Goal: Use online tool/utility: Utilize a website feature to perform a specific function

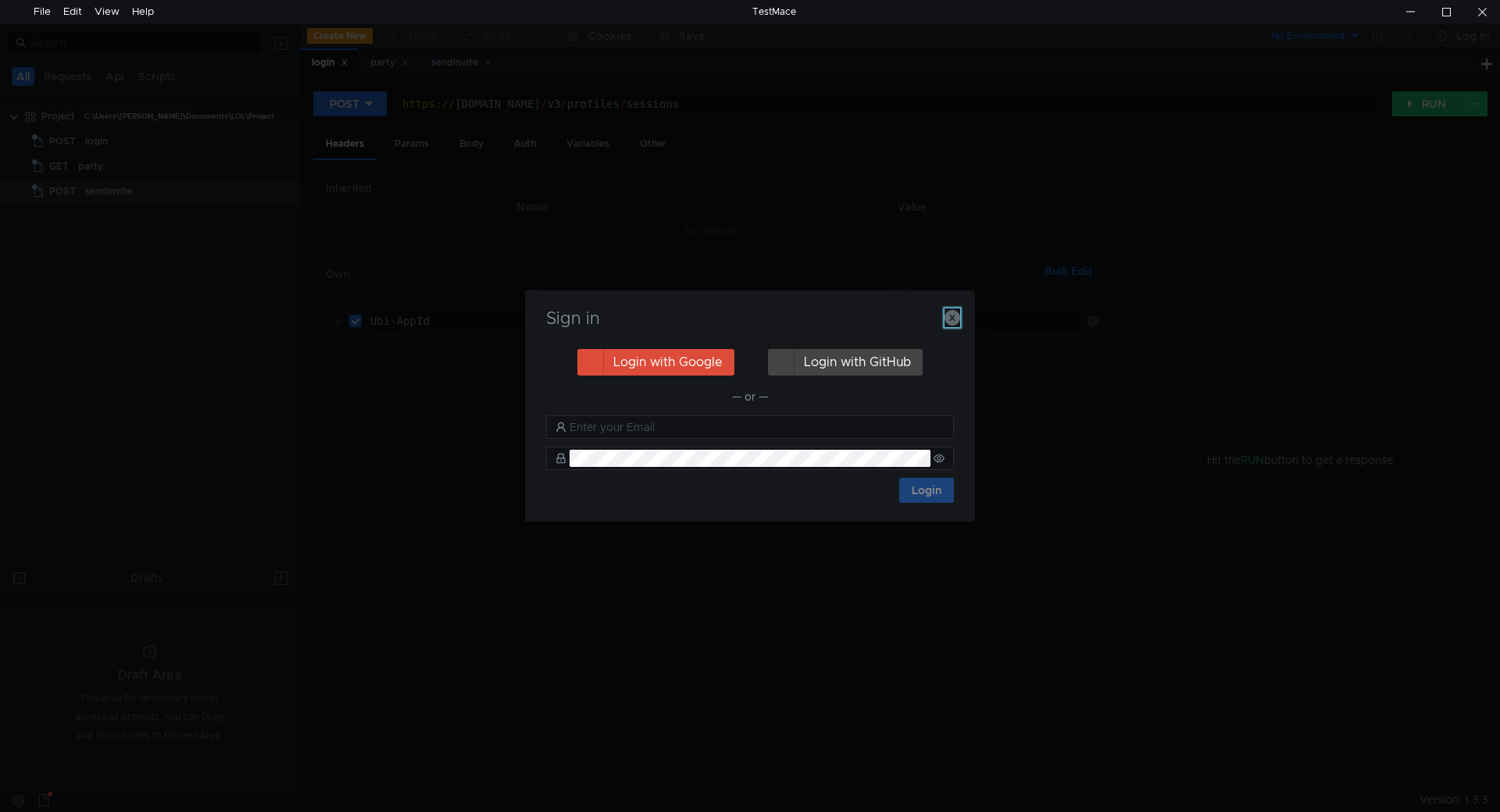
click at [958, 315] on icon "button" at bounding box center [952, 317] width 15 height 15
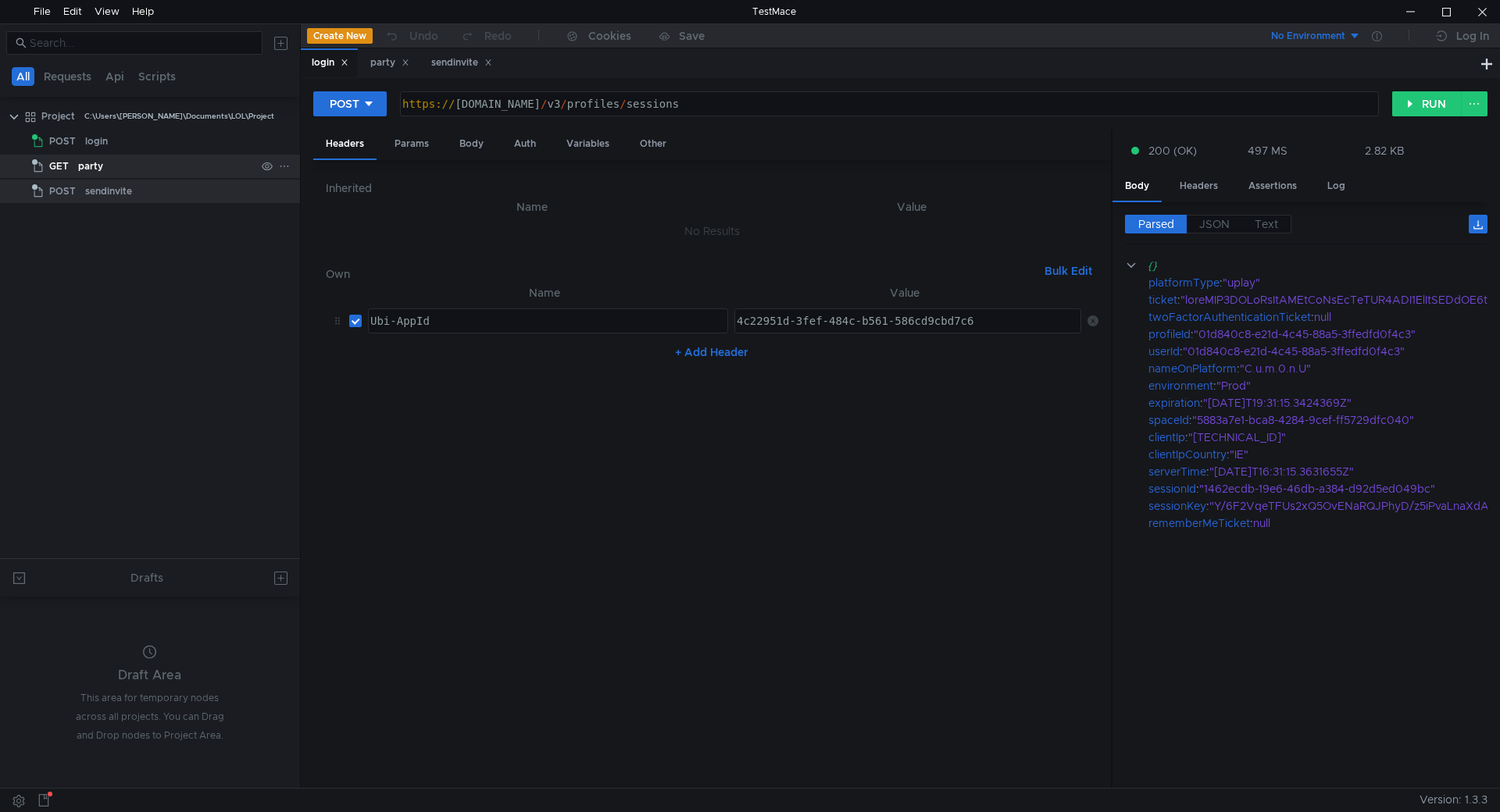
drag, startPoint x: 117, startPoint y: 164, endPoint x: 89, endPoint y: 166, distance: 28.1
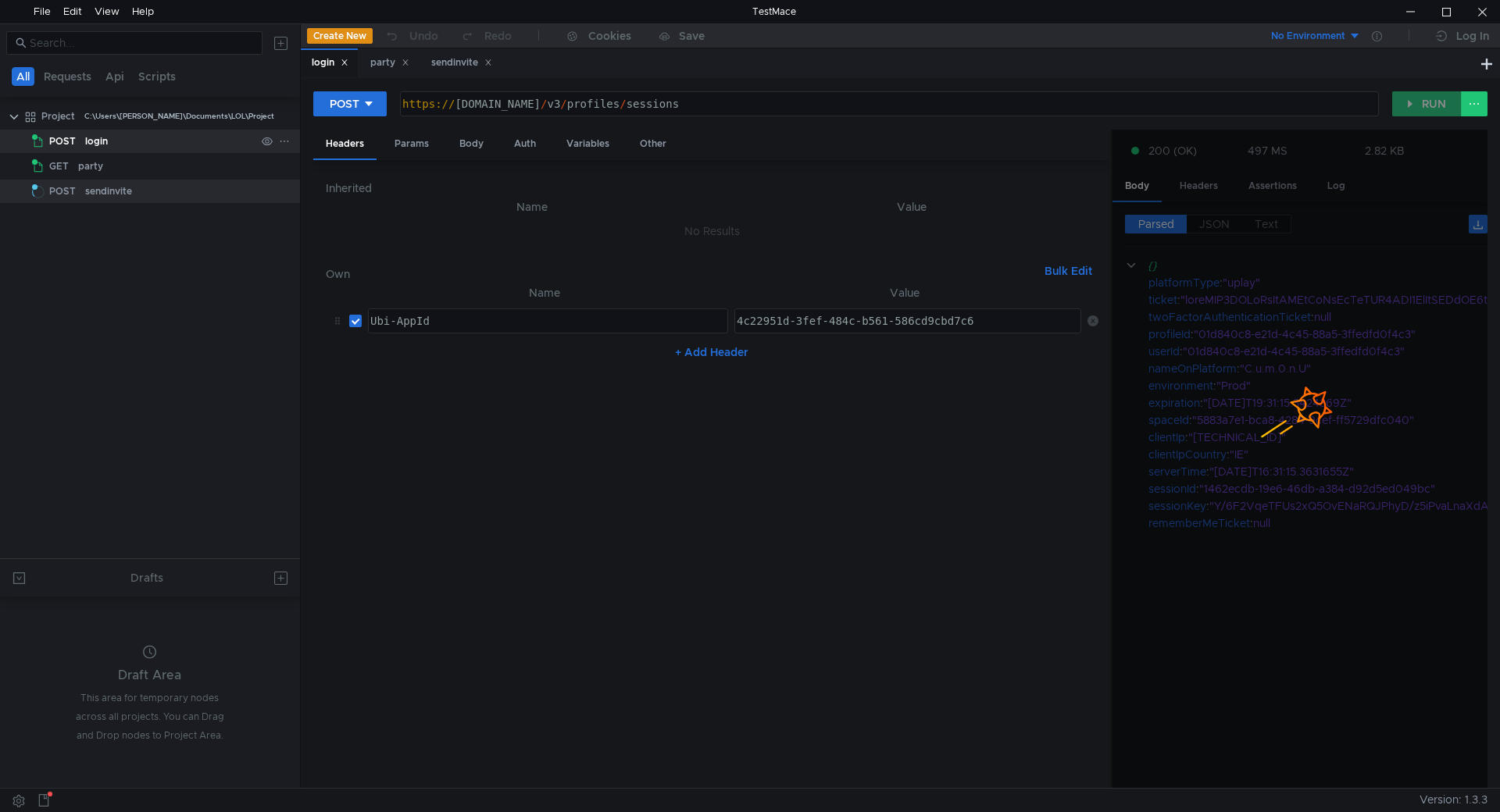
click at [90, 136] on div "login" at bounding box center [96, 141] width 23 height 24
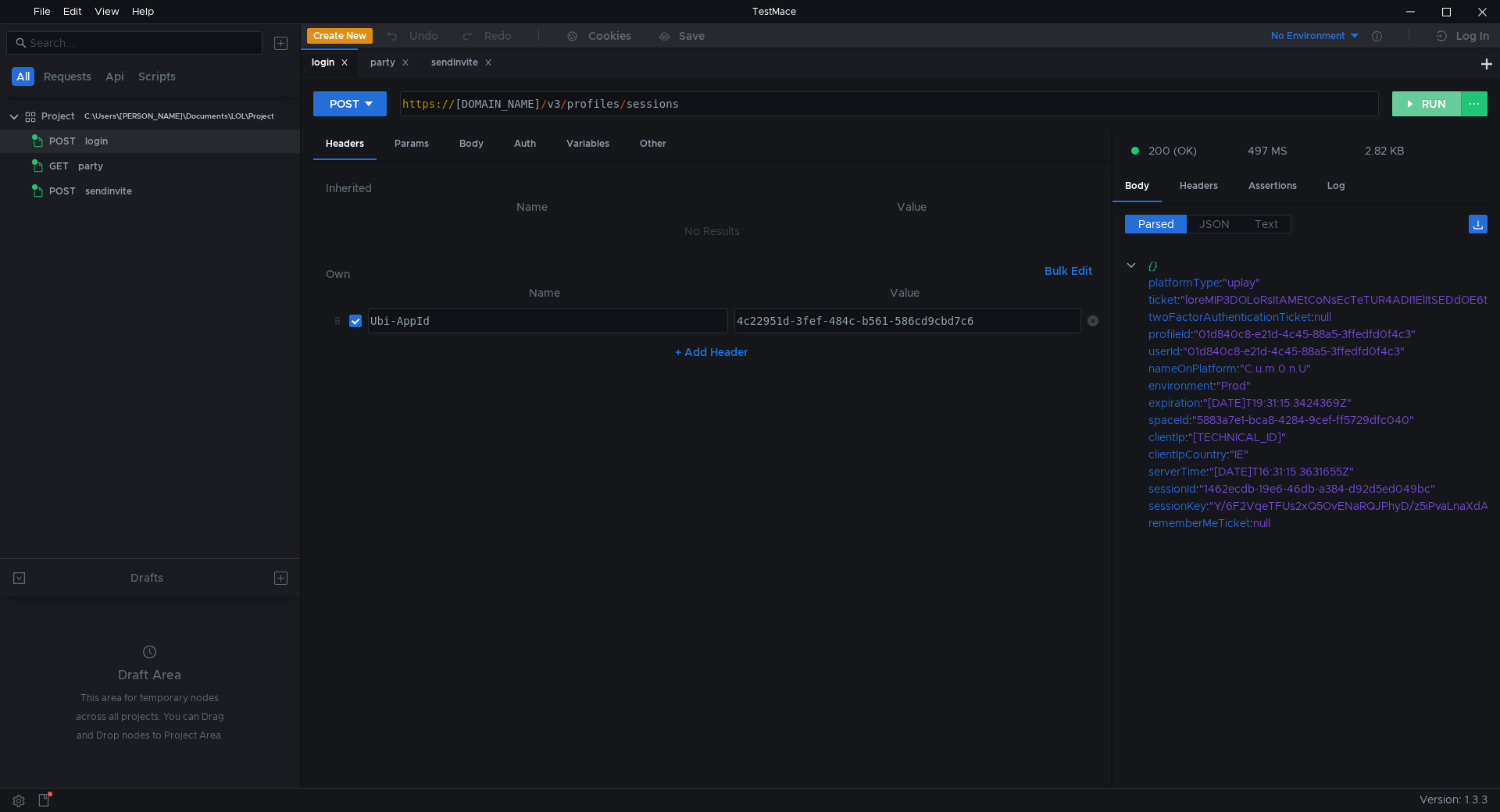
click at [1408, 97] on button "RUN" at bounding box center [1427, 104] width 70 height 25
click at [1216, 225] on span "JSON" at bounding box center [1214, 224] width 31 height 14
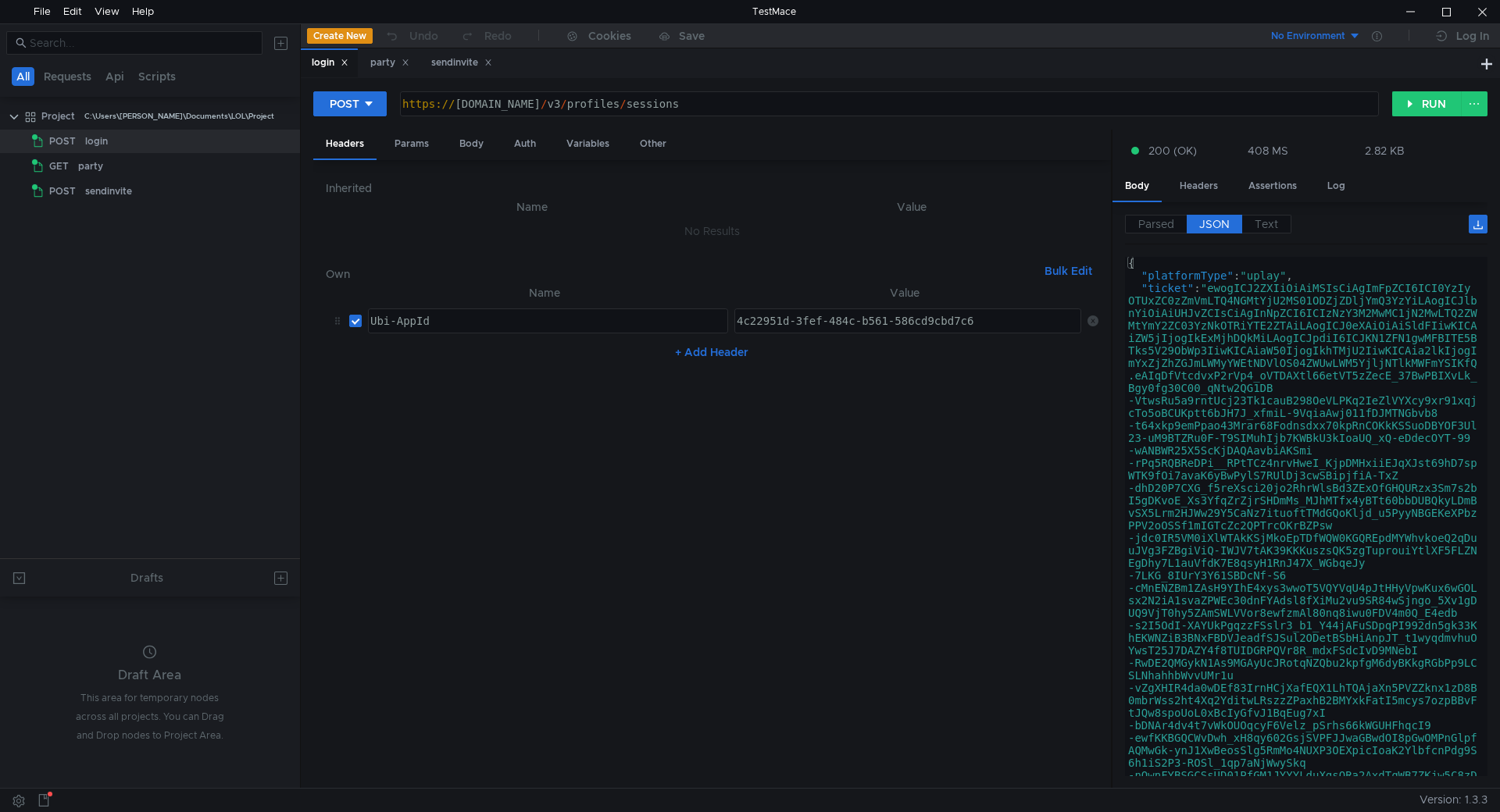
type textarea ""ticket": "ewogICJ2ZXIiOiAiMSIsCiAgImFpZCI6ICI0YzIyOTUxZC0zZmVmLTQ4NGMtYjU2MS01…"
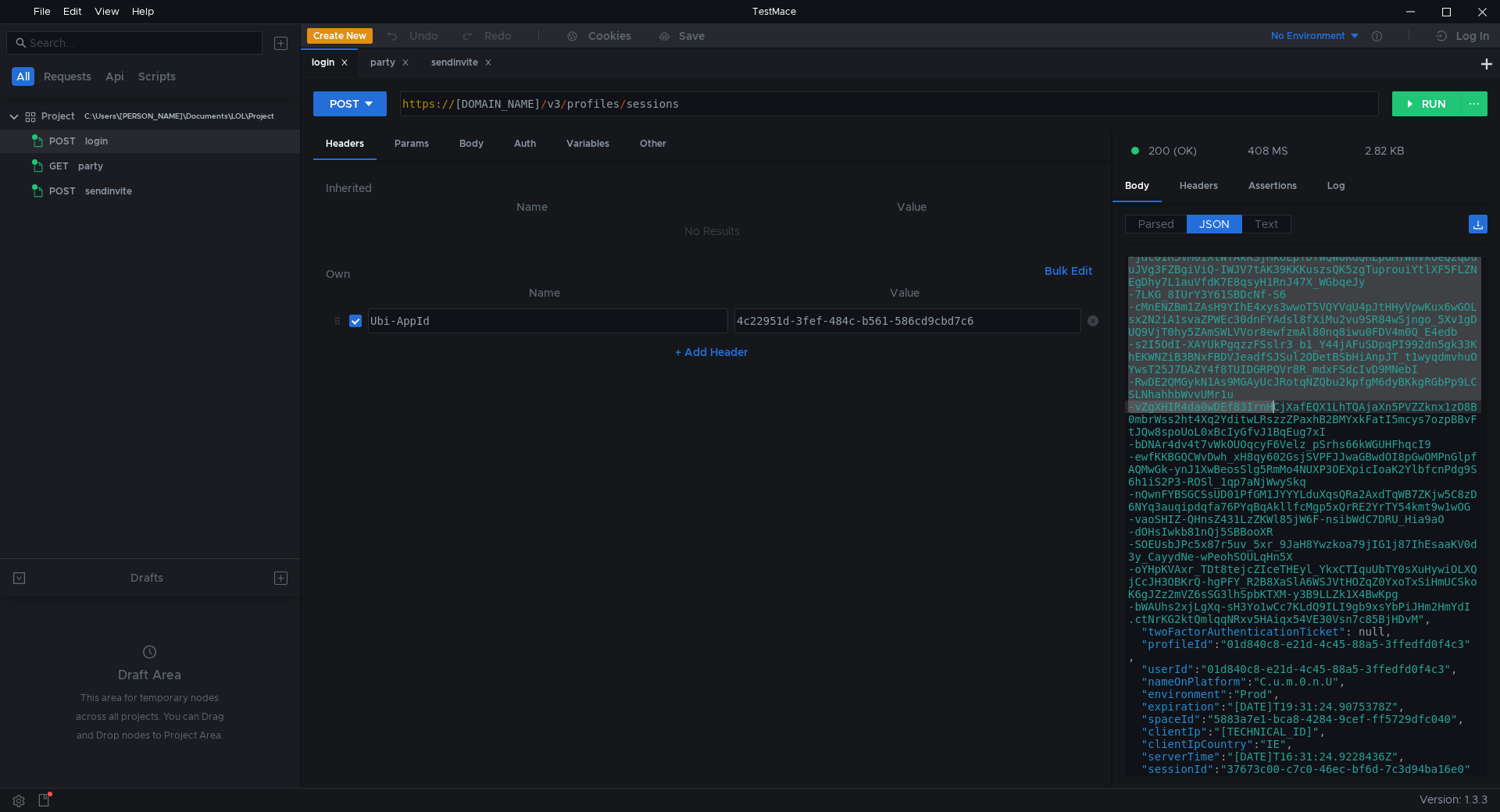
scroll to position [281, 0]
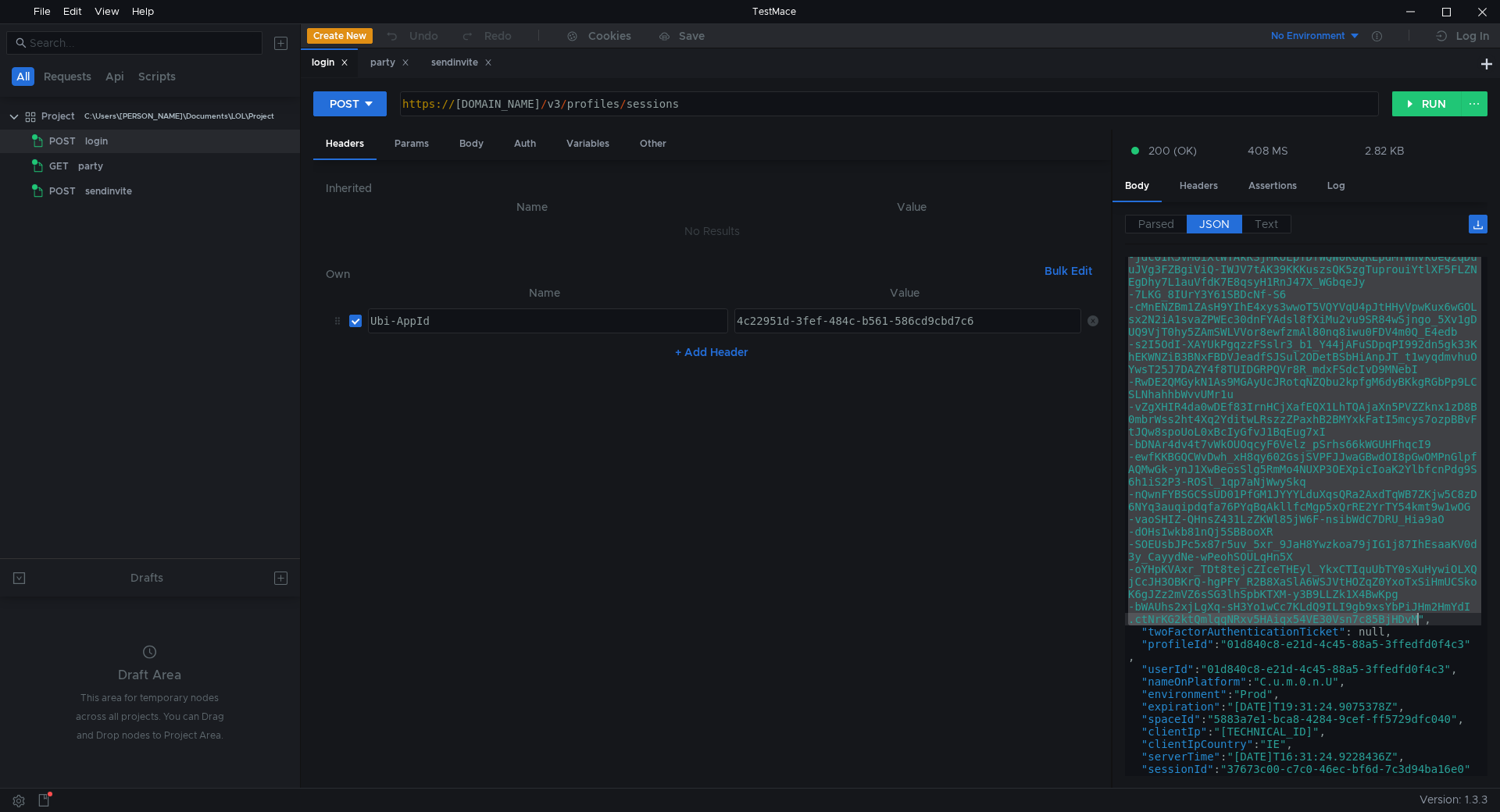
drag, startPoint x: 1216, startPoint y: 290, endPoint x: 1417, endPoint y: 619, distance: 385.5
click at [1417, 619] on div ""ticket" : "ewogICJ2ZXIiOiAiMSIsCiAgImFpZCI6ICI0YzIy OTUxZC0zZmVmLTQ4NGMtYjU2MS…" at bounding box center [1304, 585] width 357 height 1168
click at [394, 66] on div "party" at bounding box center [389, 62] width 39 height 16
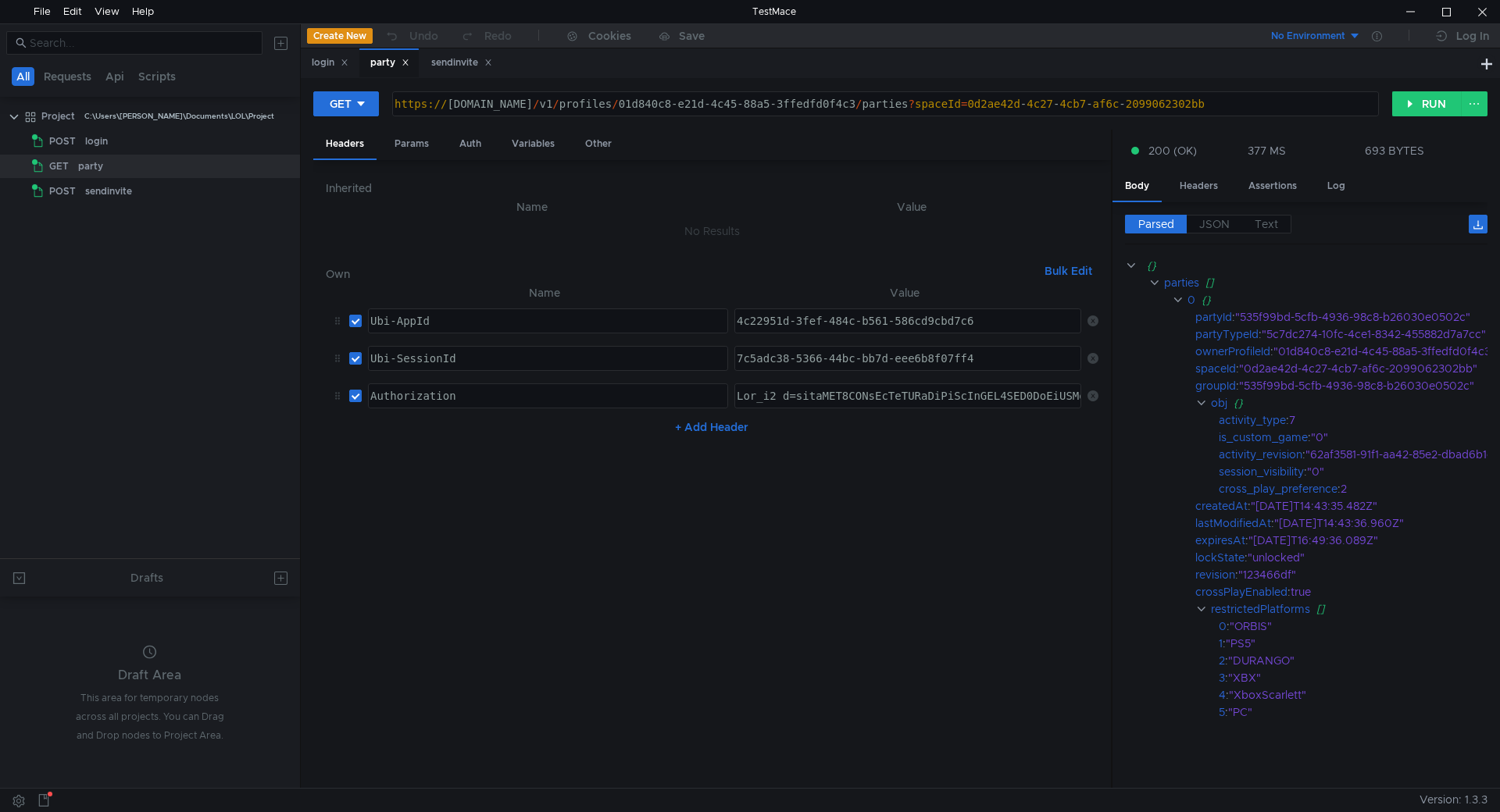
type textarea "Ubi_v1 t=ewogICJ2ZXIiOiAiMSIsCiAgImFpZCI6ICI0YzIyOTUxZC0zZmVmLTQ4NGMtYjU2MS01OD…"
drag, startPoint x: 792, startPoint y: 397, endPoint x: 1462, endPoint y: 398, distance: 670.0
click at [1462, 398] on as-split "Headers Params Auth Variables Other Inherited Name Value No Results Own Bulk Ed…" at bounding box center [899, 459] width 1174 height 660
click at [1423, 103] on button "RUN" at bounding box center [1427, 104] width 70 height 25
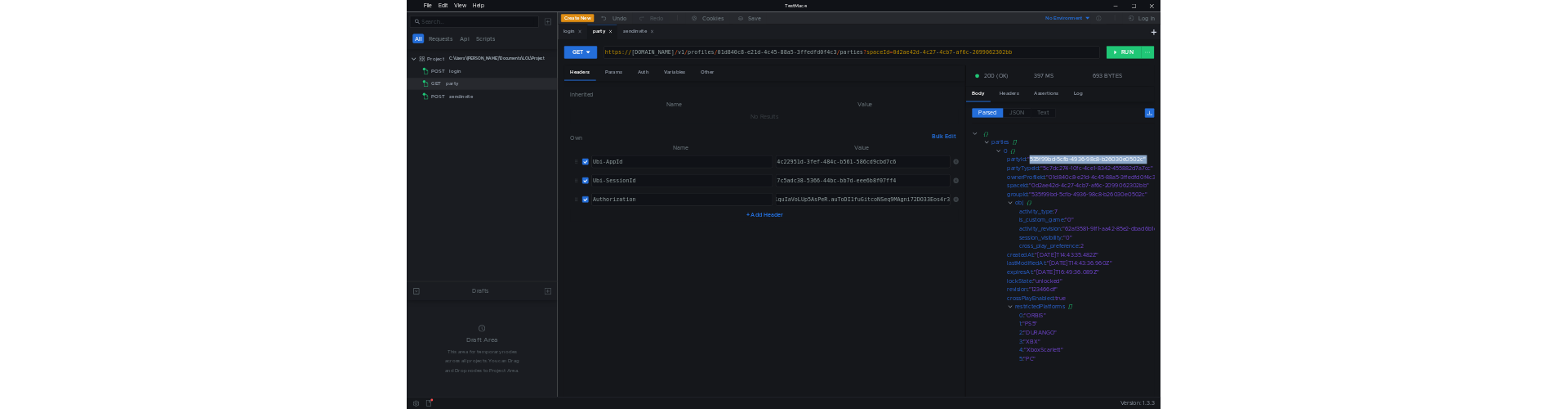
scroll to position [0, 68]
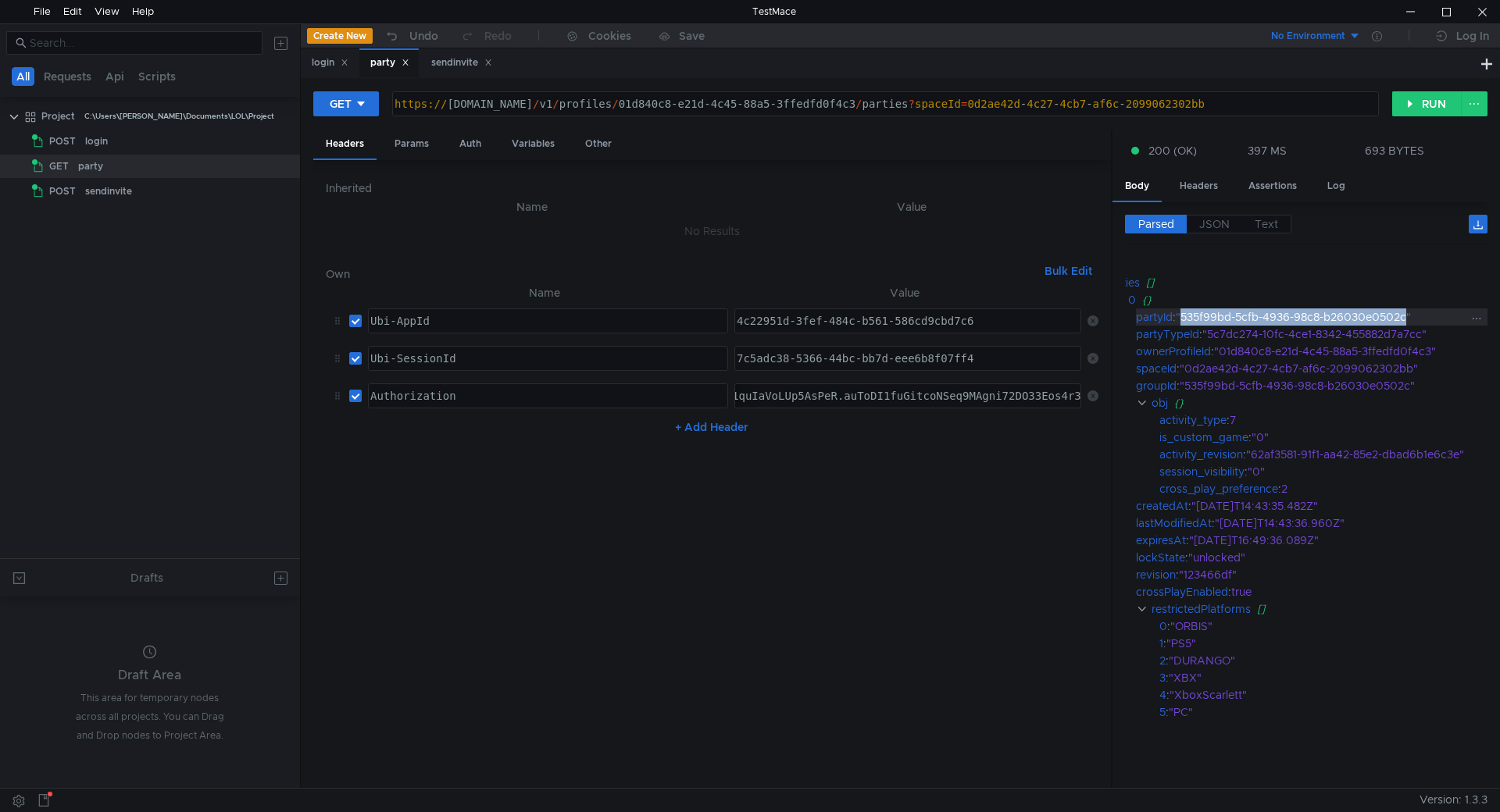
drag, startPoint x: 1245, startPoint y: 320, endPoint x: 1403, endPoint y: 324, distance: 158.1
click at [1403, 324] on div ""535f99bd-5cfb-4936-98c8-b26030e0502c"" at bounding box center [1322, 317] width 292 height 17
copy div "535f99bd-5cfb-4936-98c8-b26030e0502c"
click at [455, 67] on div "sendinvite" at bounding box center [462, 62] width 61 height 16
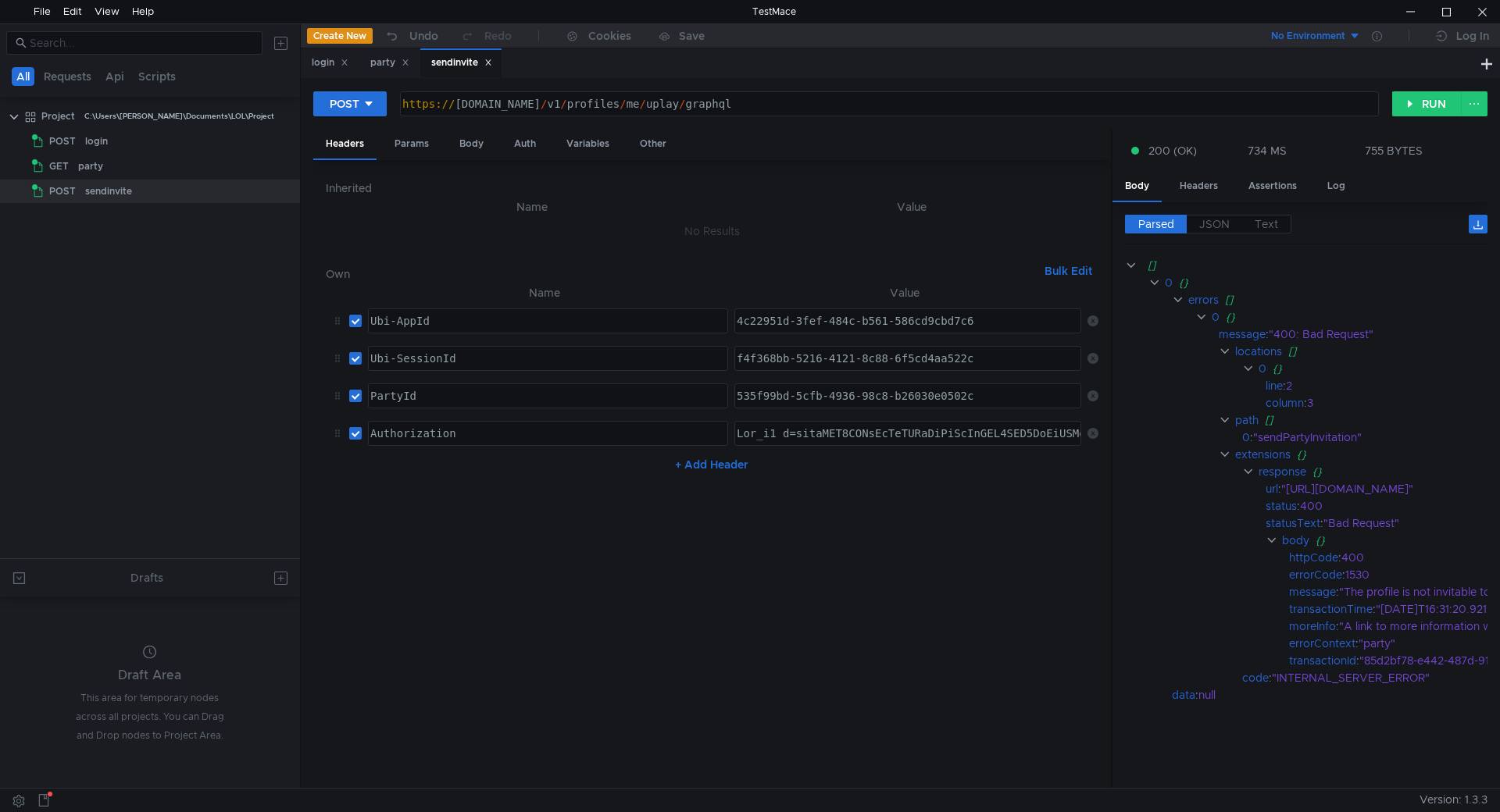
type textarea "535f99bd-5cfb-4936-98c8-b26030e0502c"
drag, startPoint x: 987, startPoint y: 395, endPoint x: 723, endPoint y: 395, distance: 264.0
click at [728, 395] on td "535f99bd-5cfb-4936-98c8-b26030e0502c 535f99bd-5cfb-4936-98c8-b26030e0502c ההההה…" at bounding box center [904, 396] width 353 height 37
click at [457, 137] on div "Body" at bounding box center [472, 144] width 50 height 29
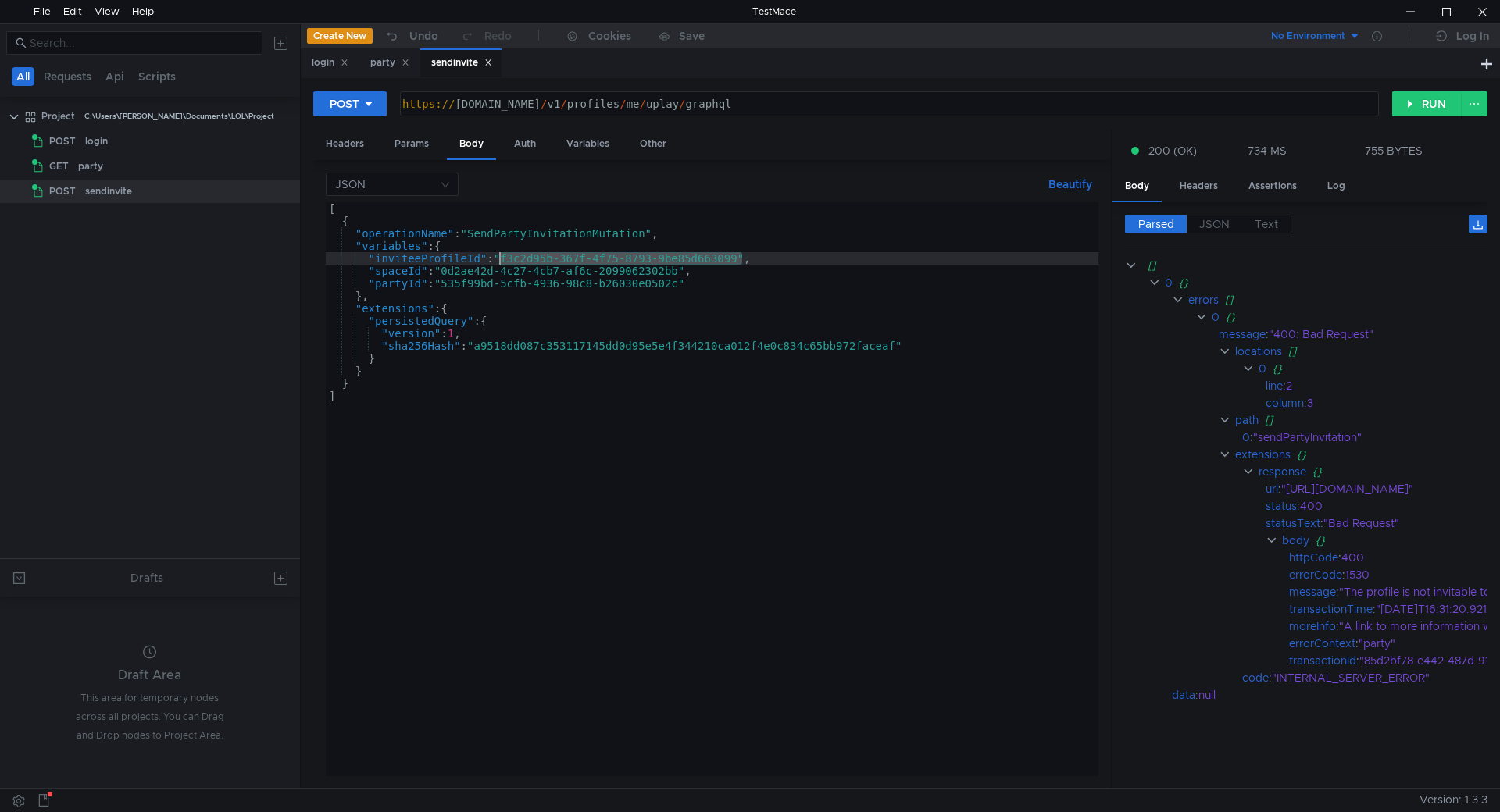
drag, startPoint x: 739, startPoint y: 257, endPoint x: 499, endPoint y: 258, distance: 240.0
click at [499, 258] on div "[ { "operationName" : "SendPartyInvitationMutation" , "variables" : { "inviteeP…" at bounding box center [712, 501] width 772 height 599
click at [732, 255] on div "[ { "operationName" : "SendPartyInvitationMutation" , "variables" : { "inviteeP…" at bounding box center [712, 489] width 772 height 574
drag, startPoint x: 735, startPoint y: 260, endPoint x: 500, endPoint y: 264, distance: 235.0
click at [500, 264] on div "[ { "operationName" : "SendPartyInvitationMutation" , "variables" : { "inviteeP…" at bounding box center [712, 501] width 772 height 599
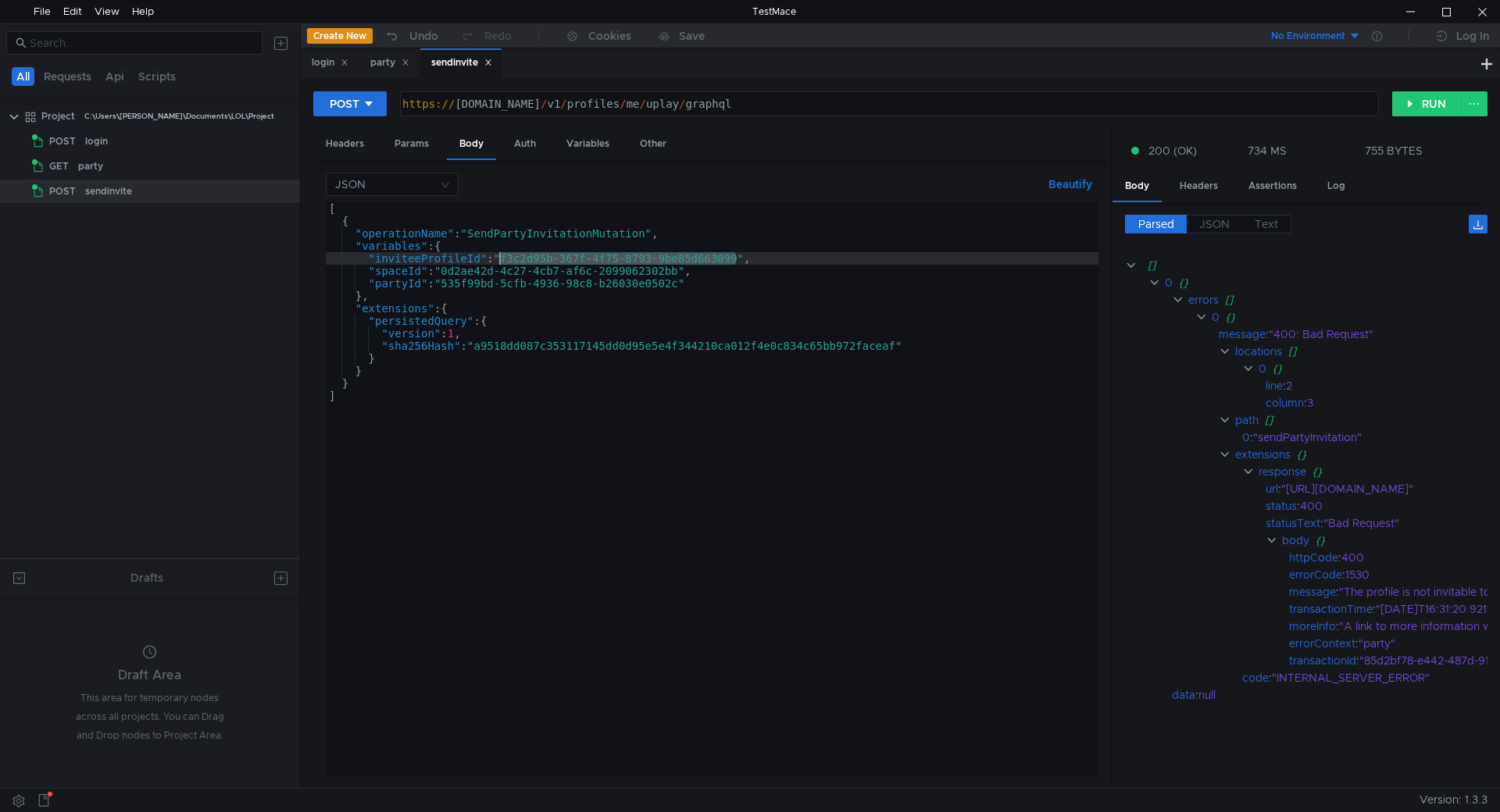
paste textarea "3e4c638f-44f7-48c0-a5cb-a2b4cde845d6"
click at [840, 244] on div "[ { "operationName" : "SendPartyInvitationMutation" , "variables" : { "inviteeP…" at bounding box center [712, 501] width 772 height 599
type textarea ""variables": {"
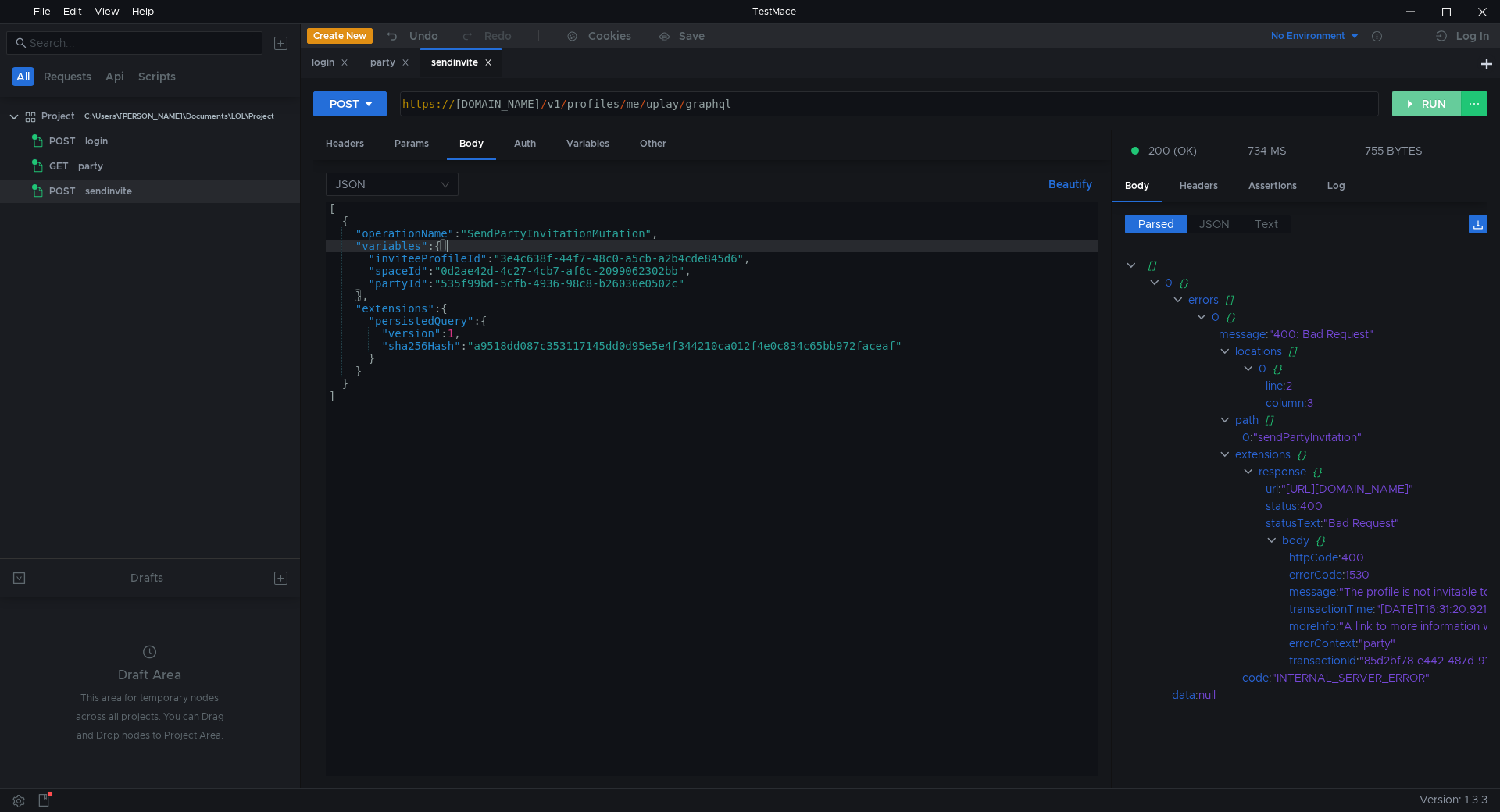
click at [1427, 100] on button "RUN" at bounding box center [1427, 104] width 70 height 25
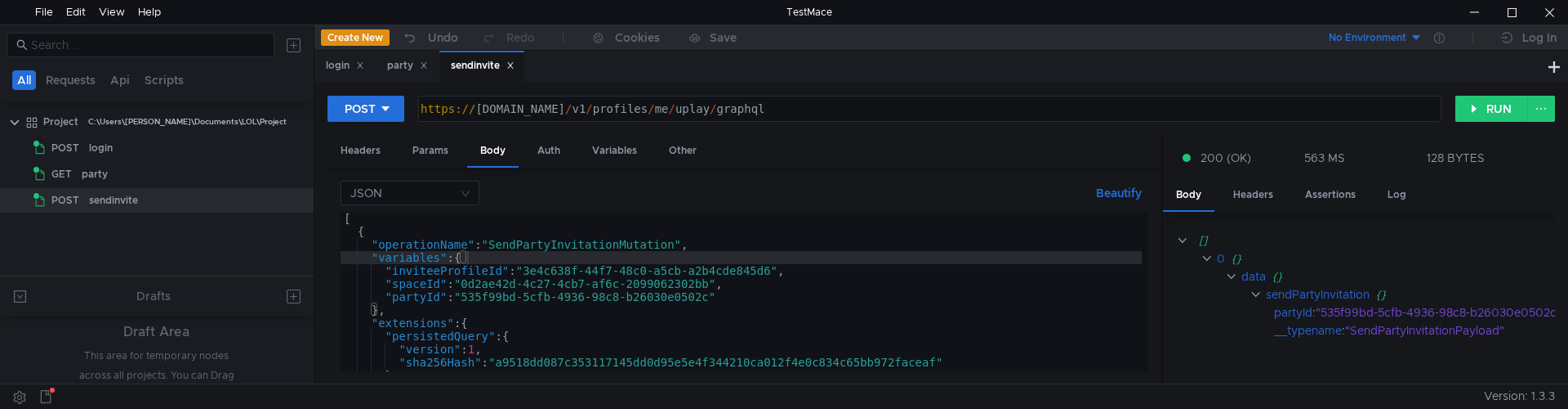
scroll to position [48, 0]
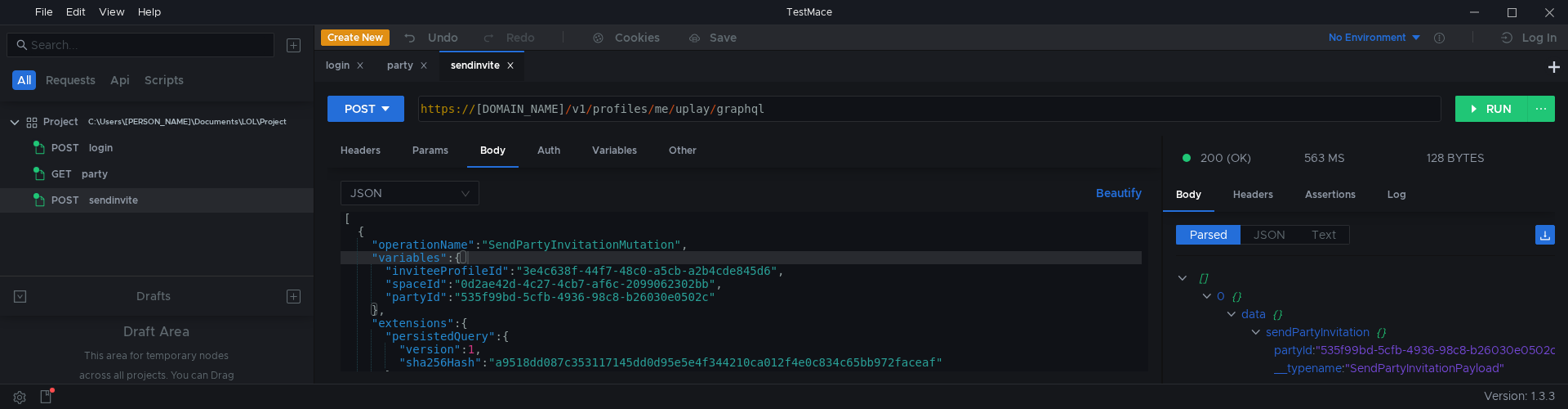
scroll to position [48, 0]
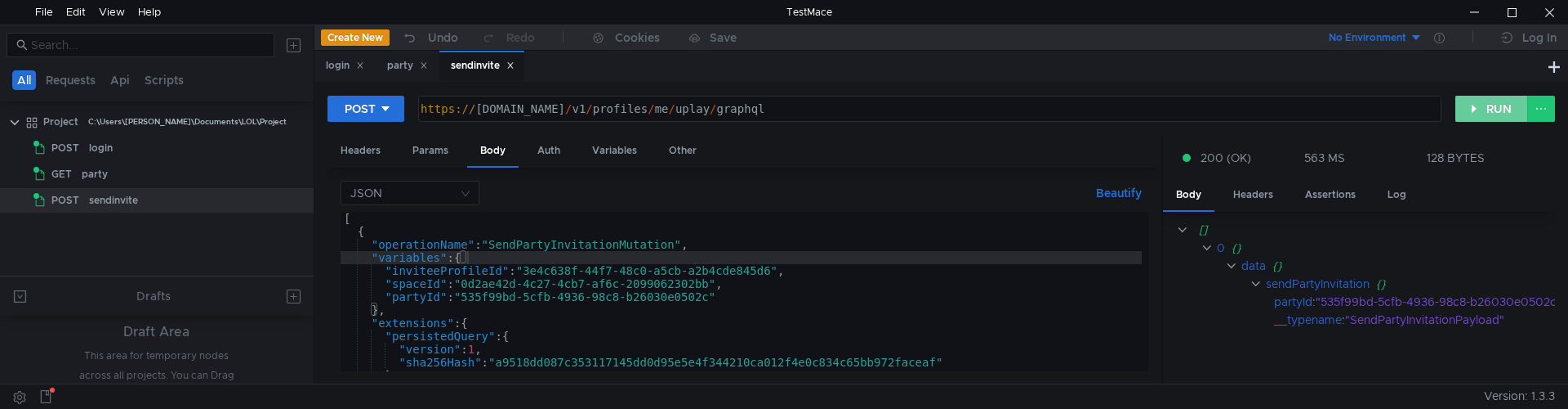
click at [1483, 107] on button "RUN" at bounding box center [1491, 109] width 73 height 26
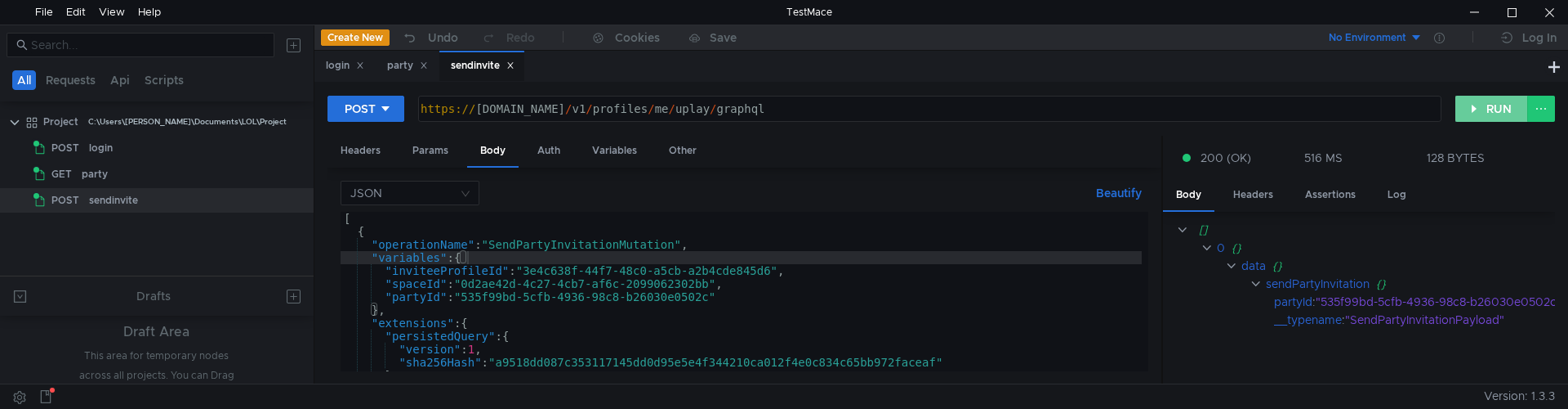
click at [1483, 107] on button "RUN" at bounding box center [1491, 109] width 73 height 26
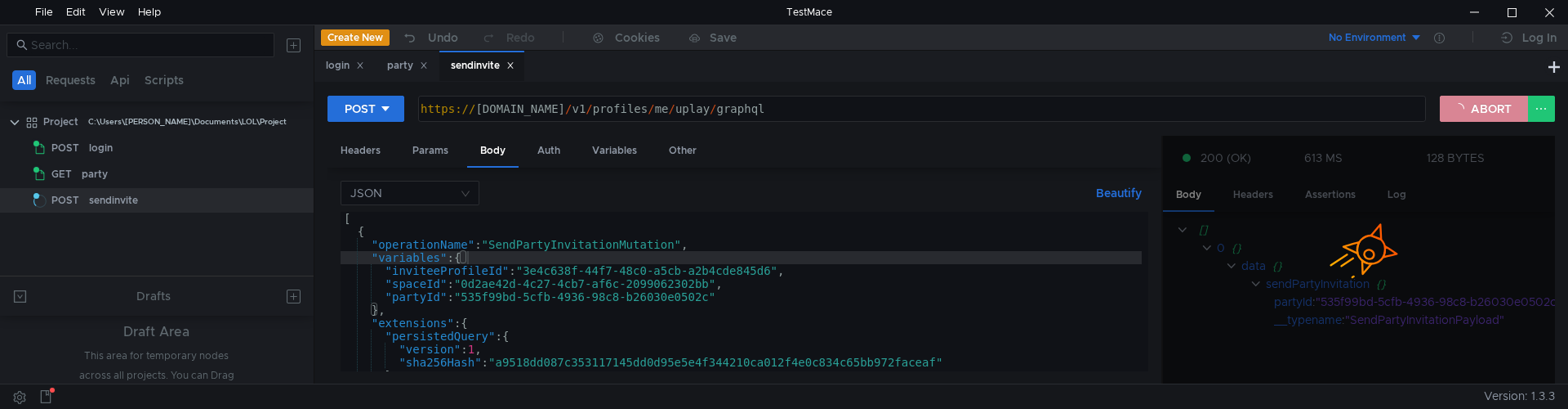
click at [1483, 107] on button "ABORT" at bounding box center [1483, 109] width 88 height 26
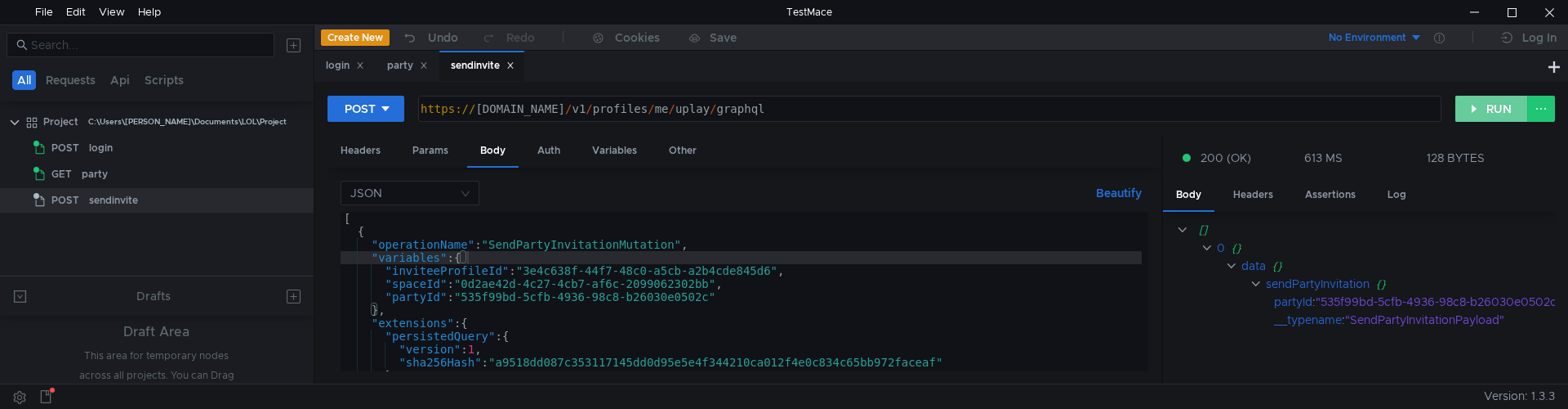
click at [1483, 107] on button "RUN" at bounding box center [1491, 109] width 73 height 26
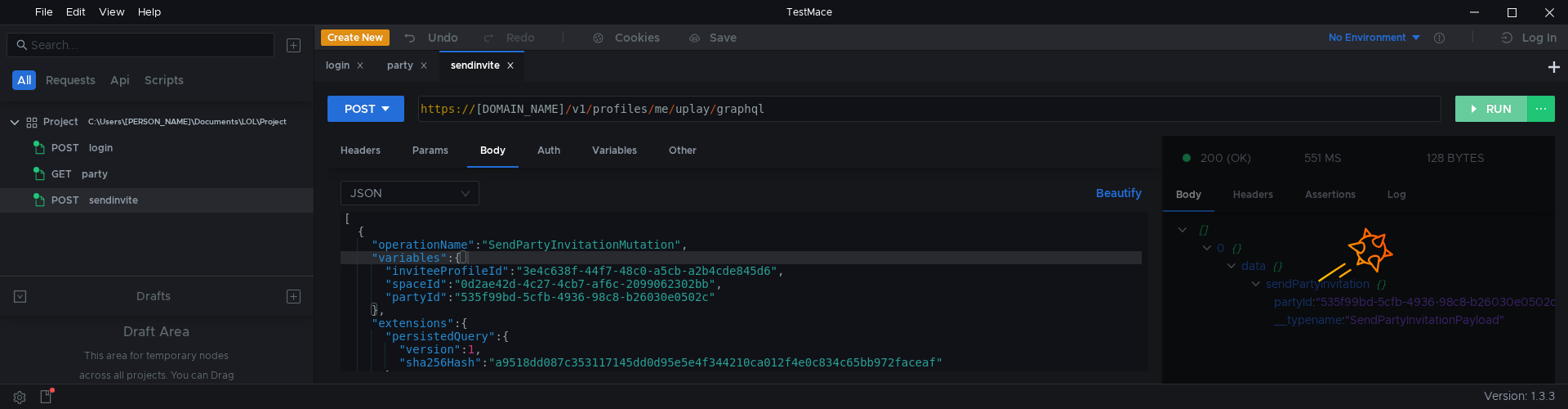
click at [1483, 107] on button "RUN" at bounding box center [1491, 109] width 73 height 26
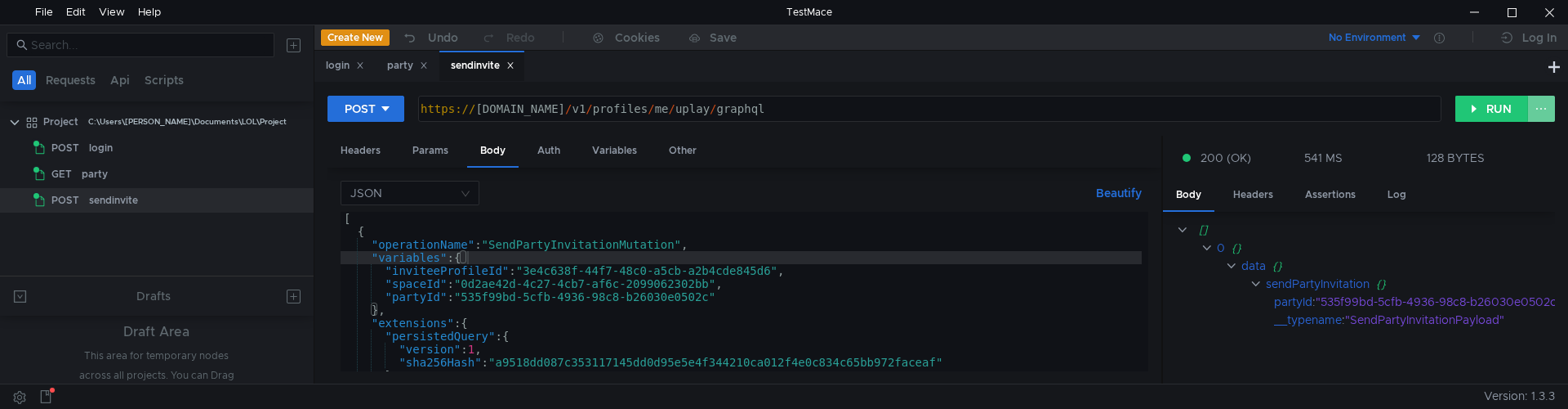
click at [1545, 115] on button at bounding box center [1541, 109] width 28 height 26
click at [1510, 114] on div at bounding box center [784, 204] width 1568 height 409
click at [1505, 111] on button "RUN" at bounding box center [1491, 109] width 73 height 26
click at [1473, 103] on button "RUN" at bounding box center [1491, 109] width 73 height 26
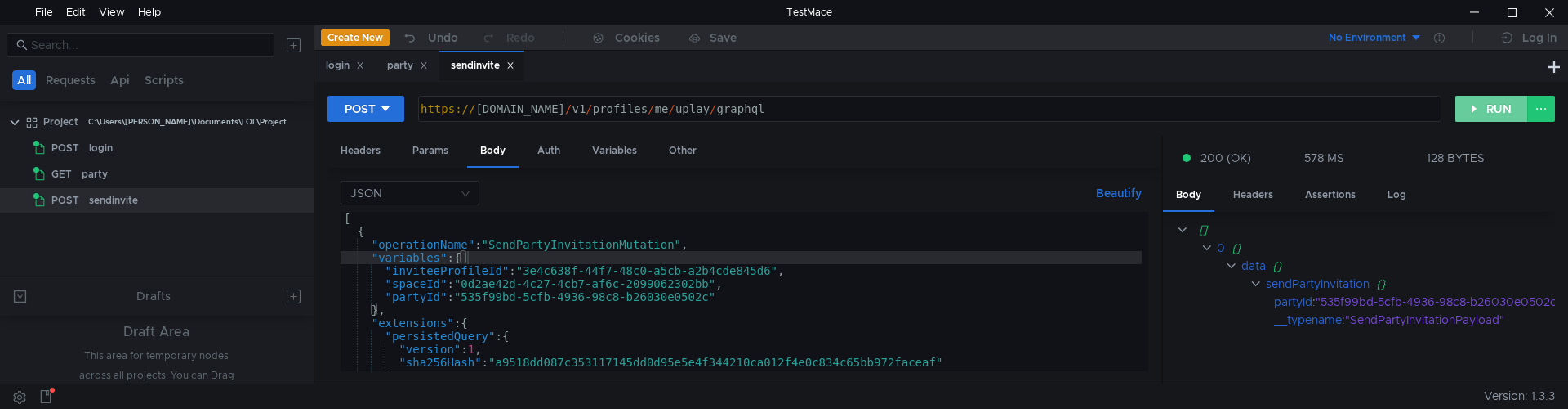
click at [1473, 103] on button "RUN" at bounding box center [1491, 109] width 73 height 26
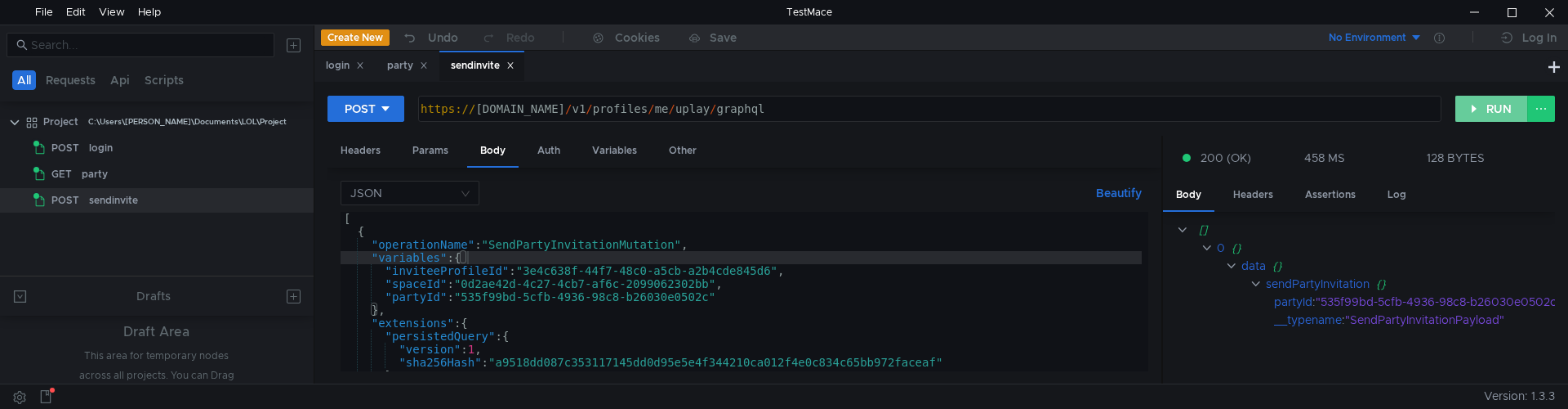
click at [1473, 103] on button "RUN" at bounding box center [1491, 109] width 73 height 26
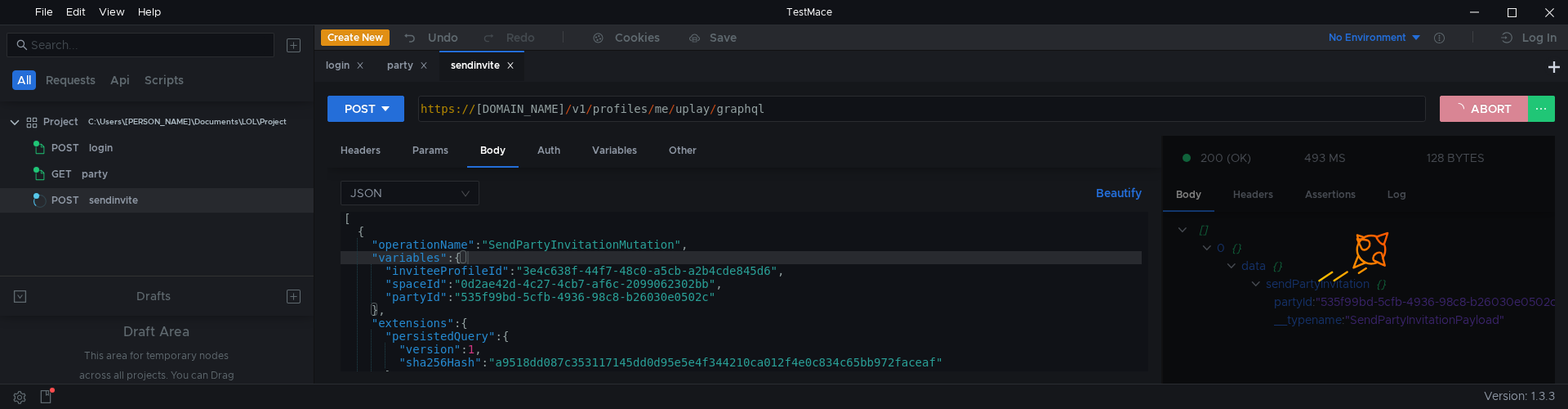
click at [1473, 103] on button "ABORT" at bounding box center [1483, 109] width 88 height 26
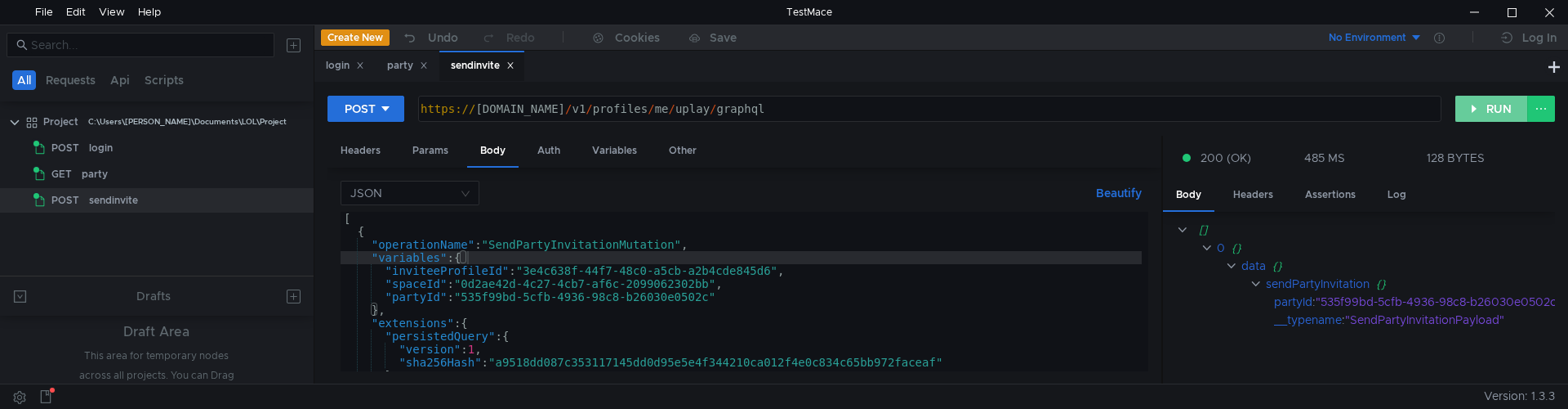
click at [1494, 111] on button "RUN" at bounding box center [1491, 109] width 73 height 26
click at [1466, 109] on button "RUN" at bounding box center [1491, 109] width 73 height 26
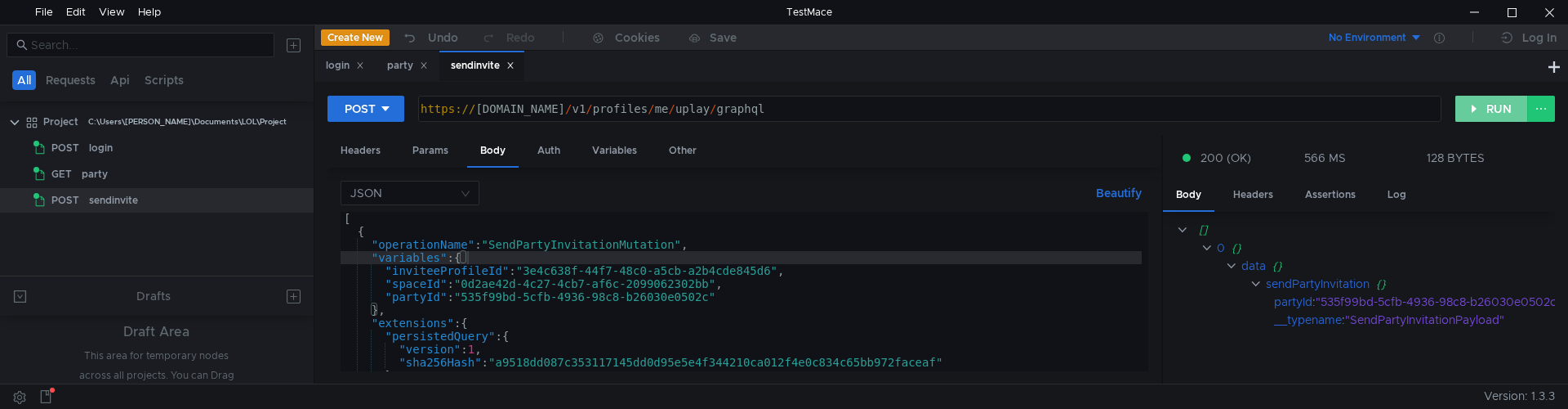
click at [1466, 109] on button "RUN" at bounding box center [1491, 109] width 73 height 26
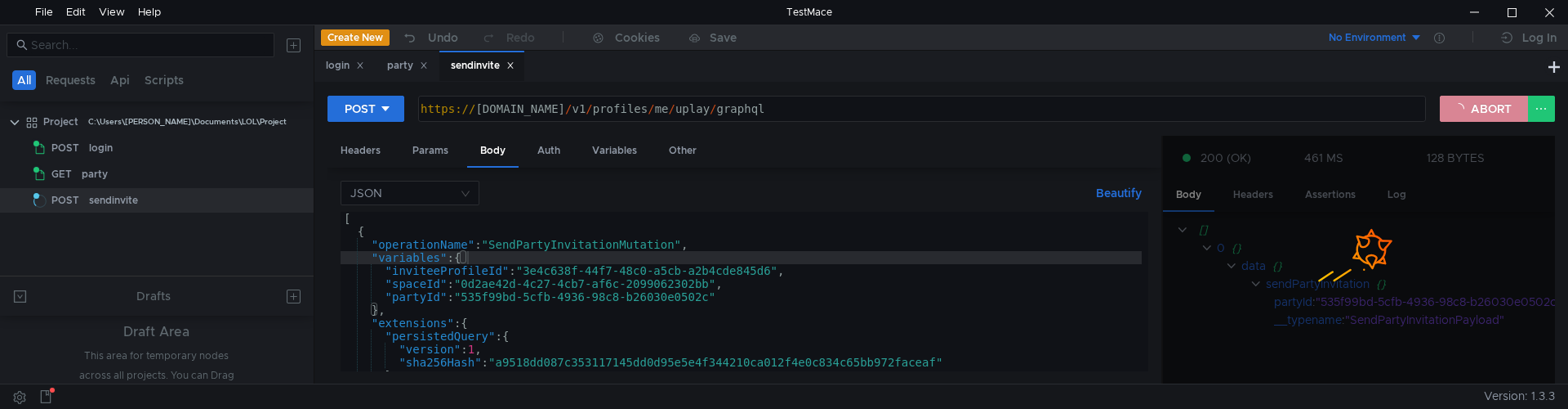
click at [1466, 109] on button "ABORT" at bounding box center [1483, 109] width 88 height 26
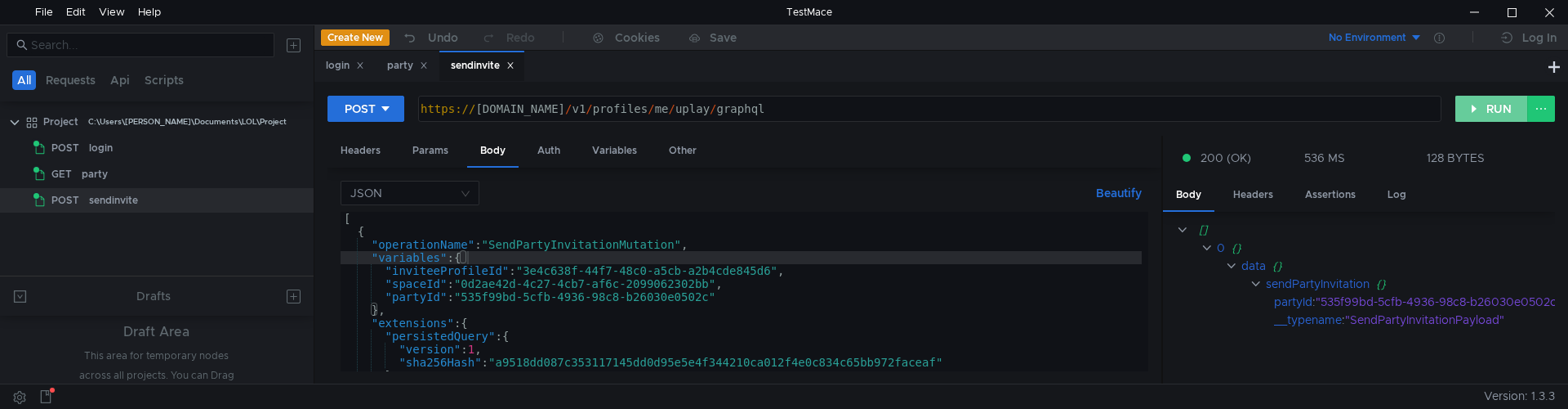
click at [1508, 110] on button "RUN" at bounding box center [1491, 109] width 73 height 26
click at [1486, 113] on button "RUN" at bounding box center [1491, 109] width 73 height 26
click at [1485, 111] on button "RUN" at bounding box center [1491, 109] width 73 height 26
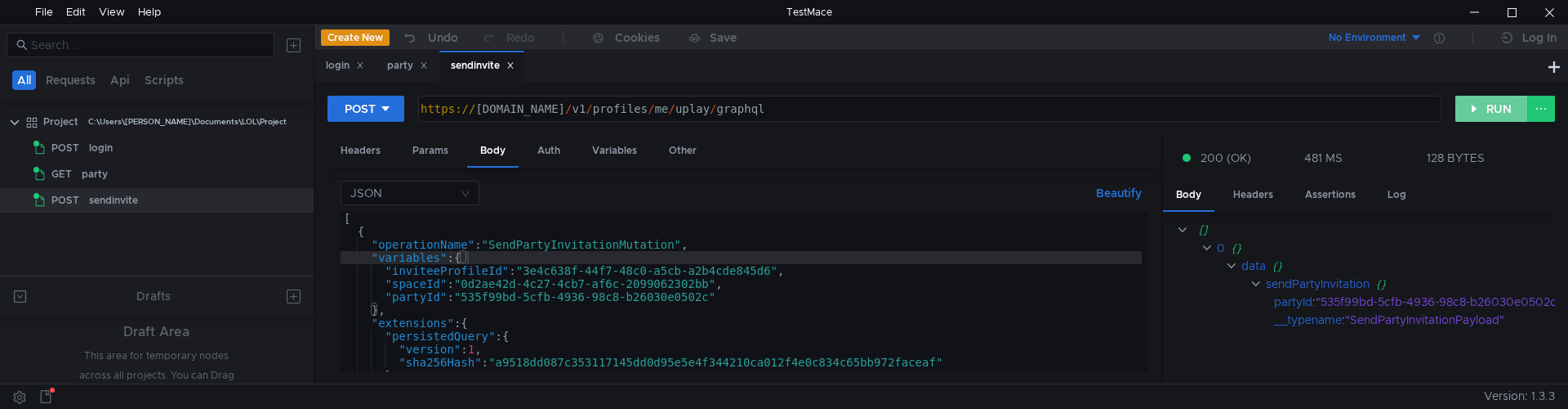
click at [1485, 111] on button "RUN" at bounding box center [1491, 109] width 73 height 26
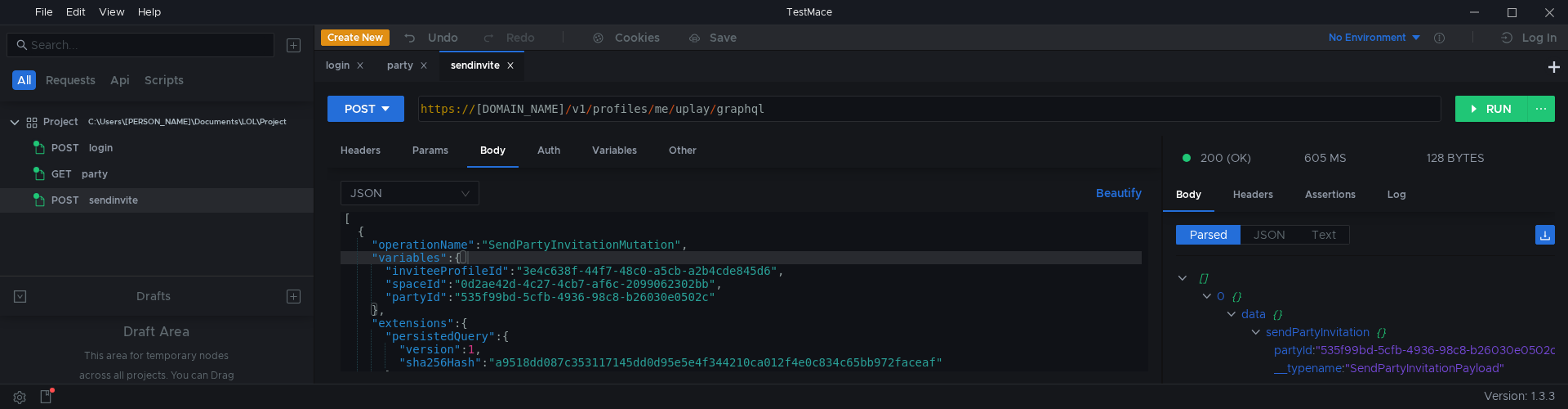
scroll to position [48, 0]
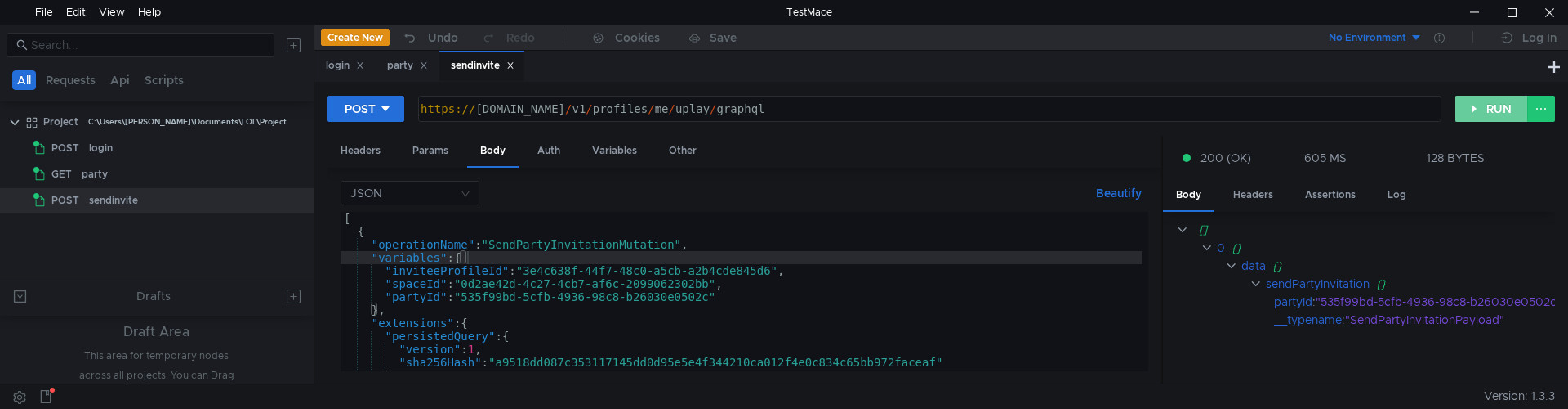
click at [1496, 117] on button "RUN" at bounding box center [1491, 109] width 73 height 26
click at [1479, 115] on button "RUN" at bounding box center [1491, 109] width 73 height 26
click at [1481, 115] on button "RUN" at bounding box center [1491, 109] width 73 height 26
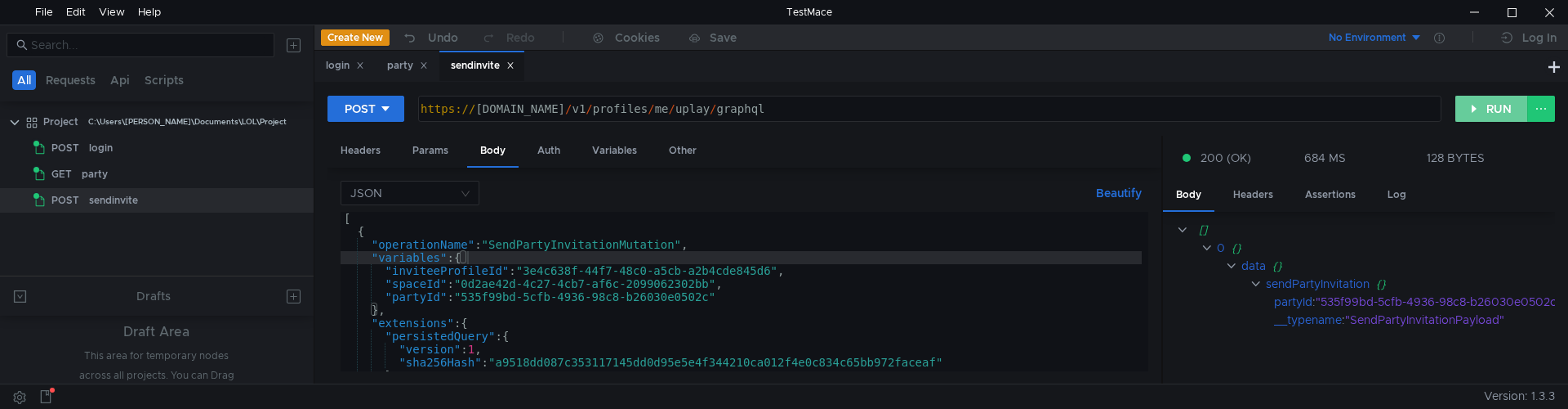
click at [1481, 115] on button "RUN" at bounding box center [1491, 109] width 73 height 26
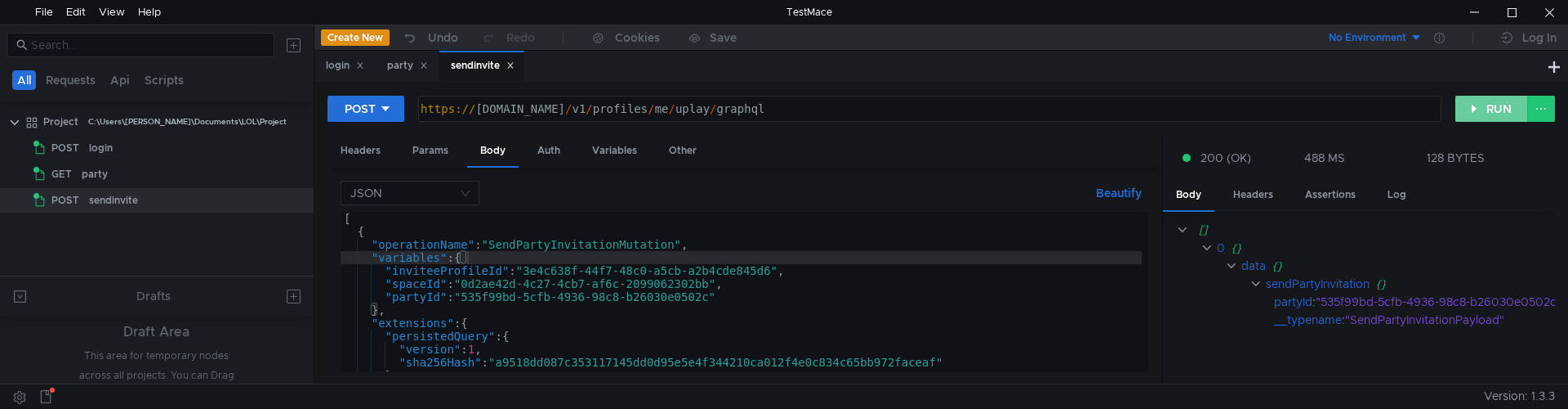
click at [1482, 115] on button "RUN" at bounding box center [1491, 109] width 73 height 26
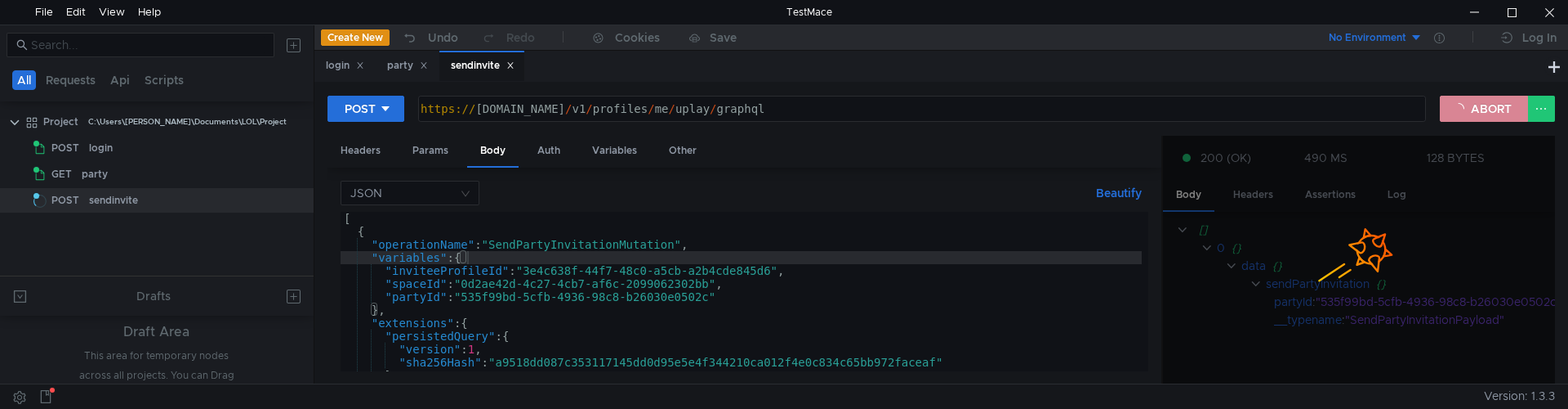
click at [1482, 115] on button "ABORT" at bounding box center [1483, 109] width 88 height 26
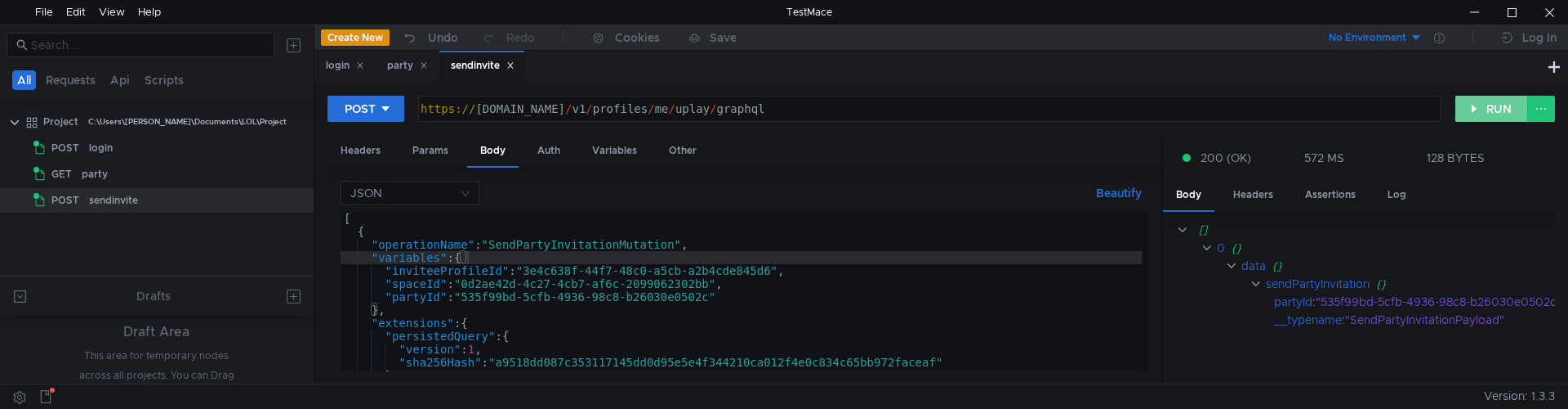
click at [1482, 115] on button "RUN" at bounding box center [1491, 109] width 73 height 26
click at [1495, 120] on button "RUN" at bounding box center [1491, 109] width 73 height 26
click at [1491, 114] on button "RUN" at bounding box center [1491, 109] width 73 height 26
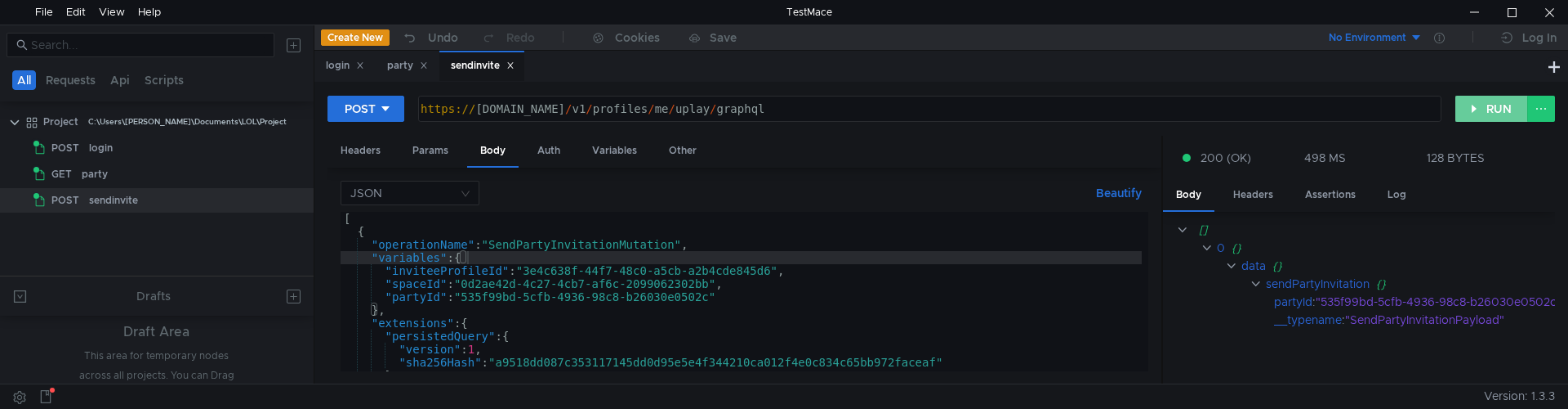
click at [1491, 114] on button "RUN" at bounding box center [1491, 109] width 73 height 26
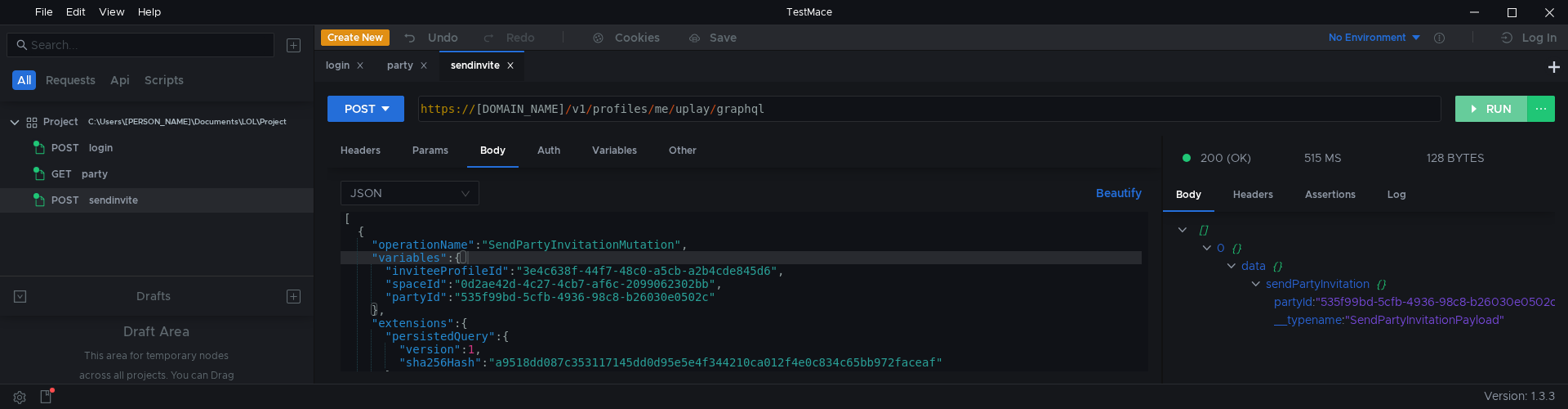
click at [1491, 114] on button "RUN" at bounding box center [1491, 109] width 73 height 26
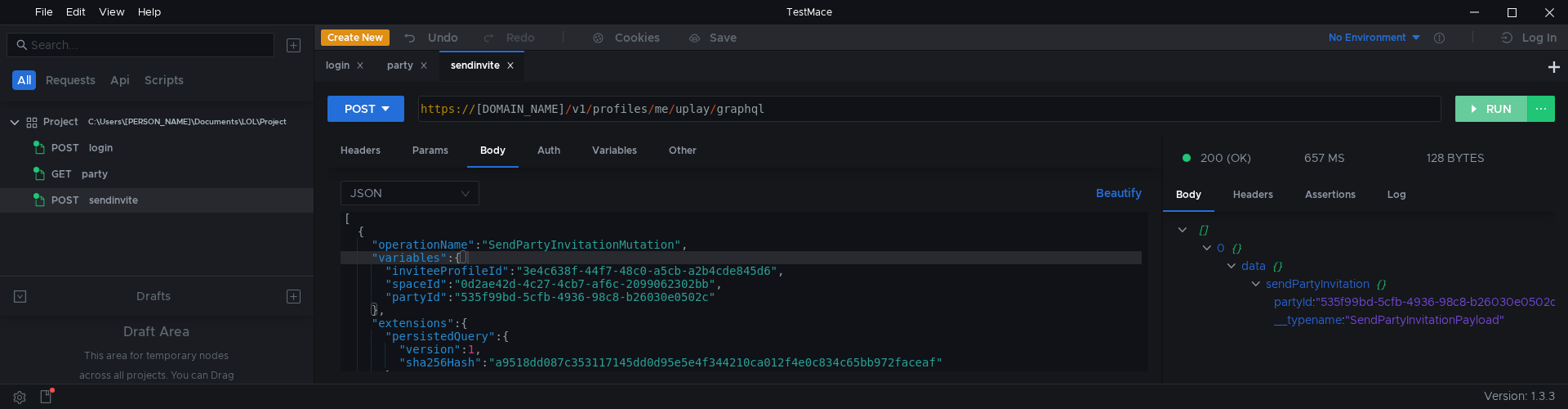
click at [1491, 114] on button "RUN" at bounding box center [1491, 109] width 73 height 26
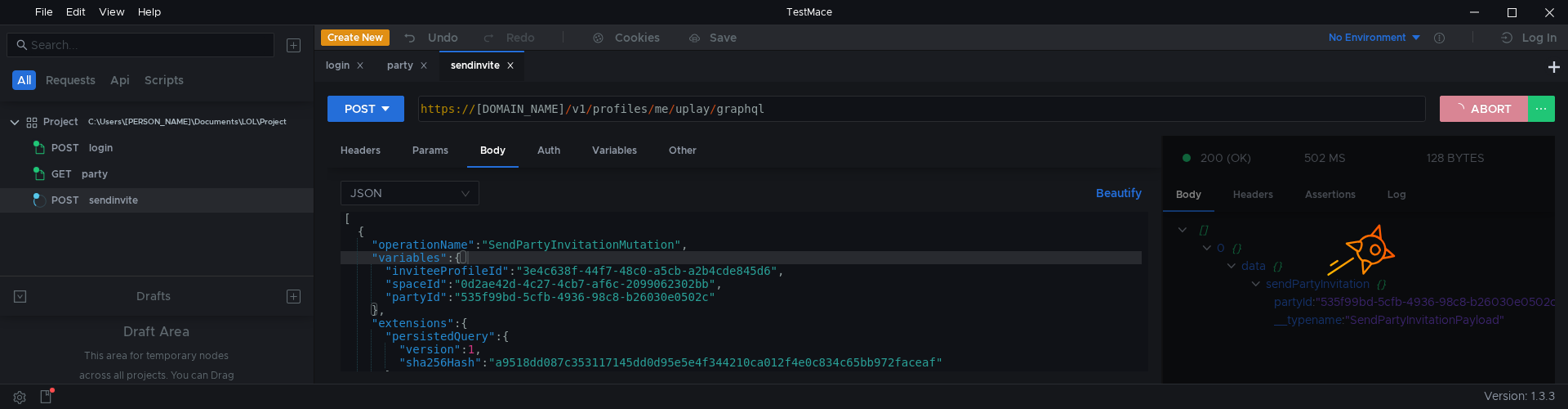
click at [1491, 114] on button "ABORT" at bounding box center [1483, 109] width 88 height 26
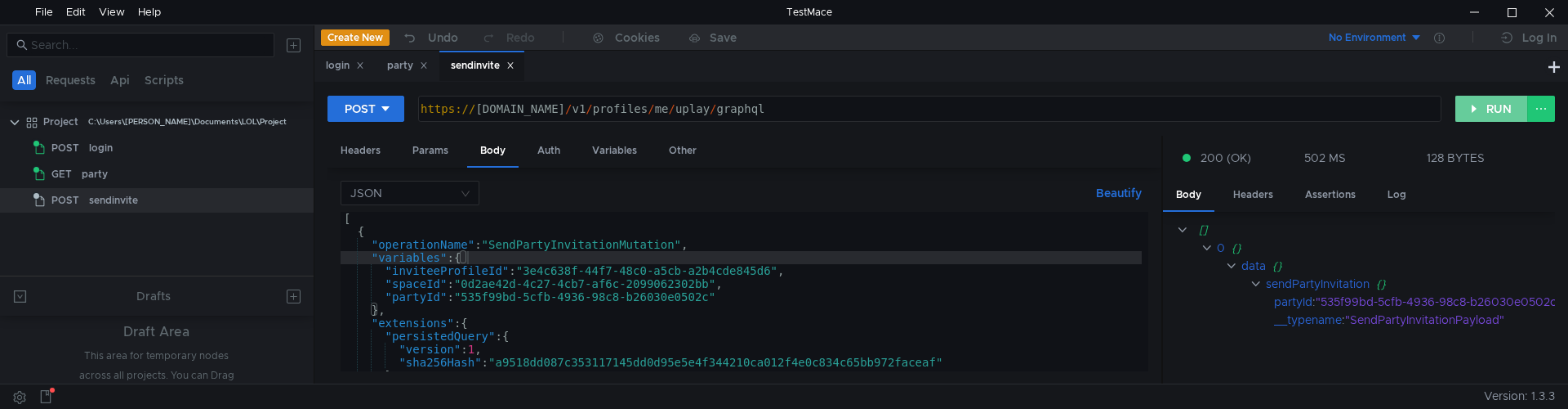
click at [1475, 104] on button "RUN" at bounding box center [1491, 109] width 73 height 26
click at [1477, 113] on button "RUN" at bounding box center [1491, 109] width 73 height 26
click at [1483, 118] on button "RUN" at bounding box center [1491, 109] width 73 height 26
click at [1480, 111] on button "RUN" at bounding box center [1491, 109] width 73 height 26
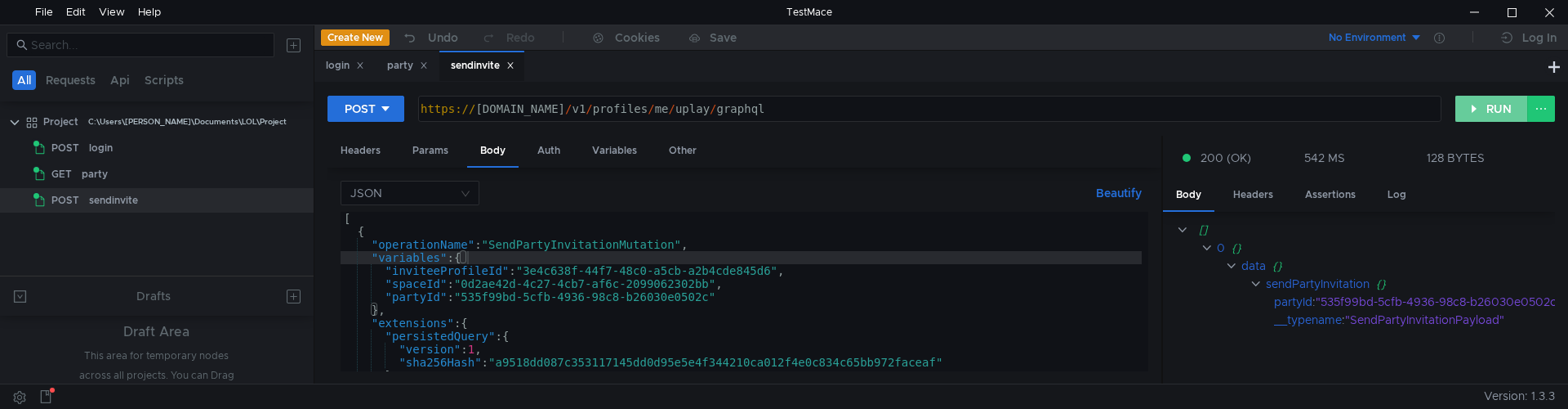
click at [1480, 111] on button "RUN" at bounding box center [1491, 109] width 73 height 26
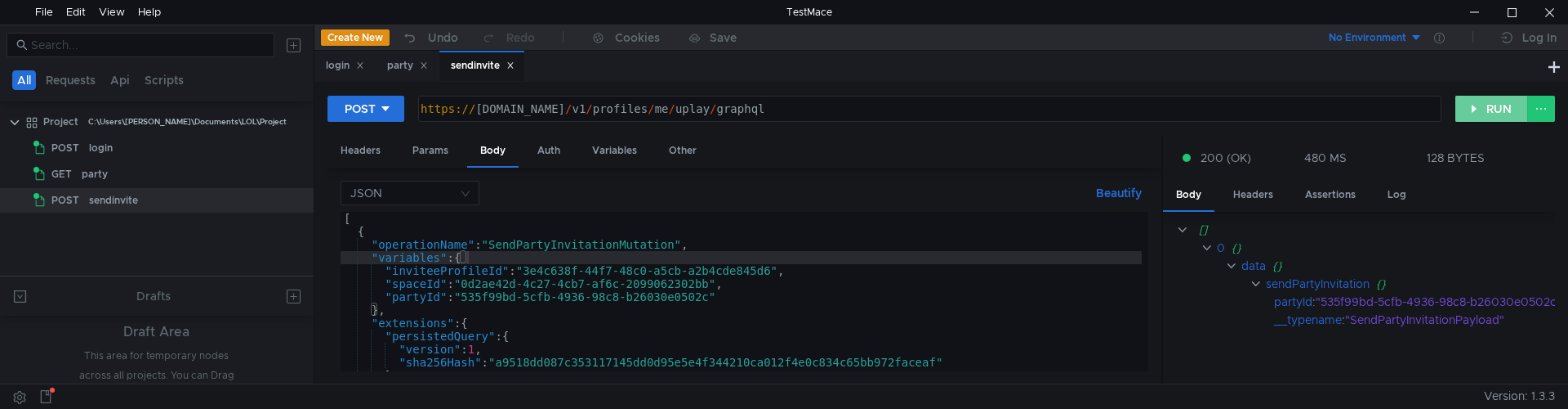
click at [1480, 111] on button "RUN" at bounding box center [1491, 109] width 73 height 26
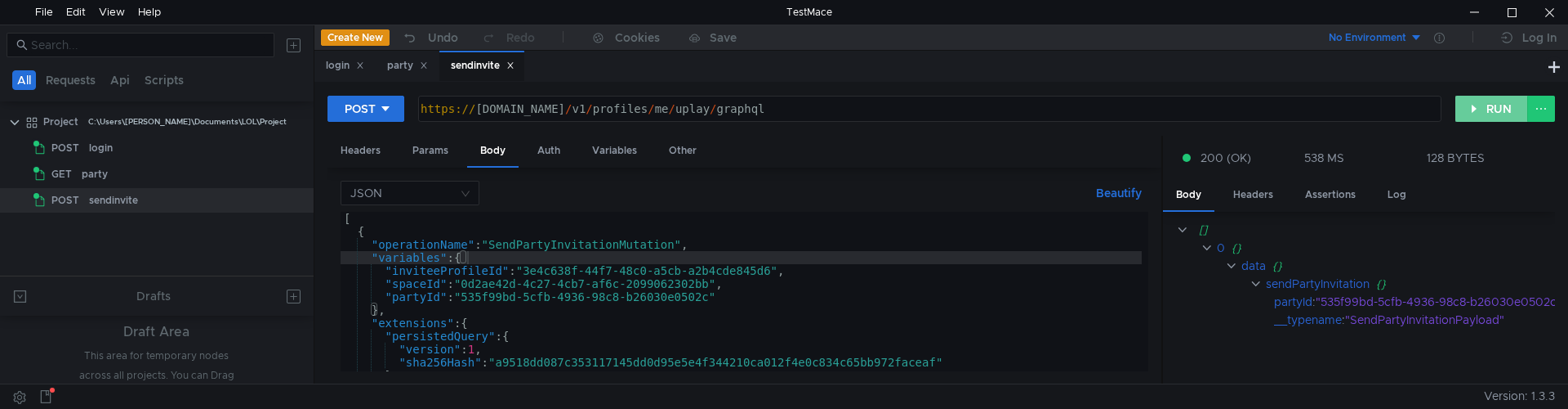
click at [1480, 111] on button "RUN" at bounding box center [1491, 109] width 73 height 26
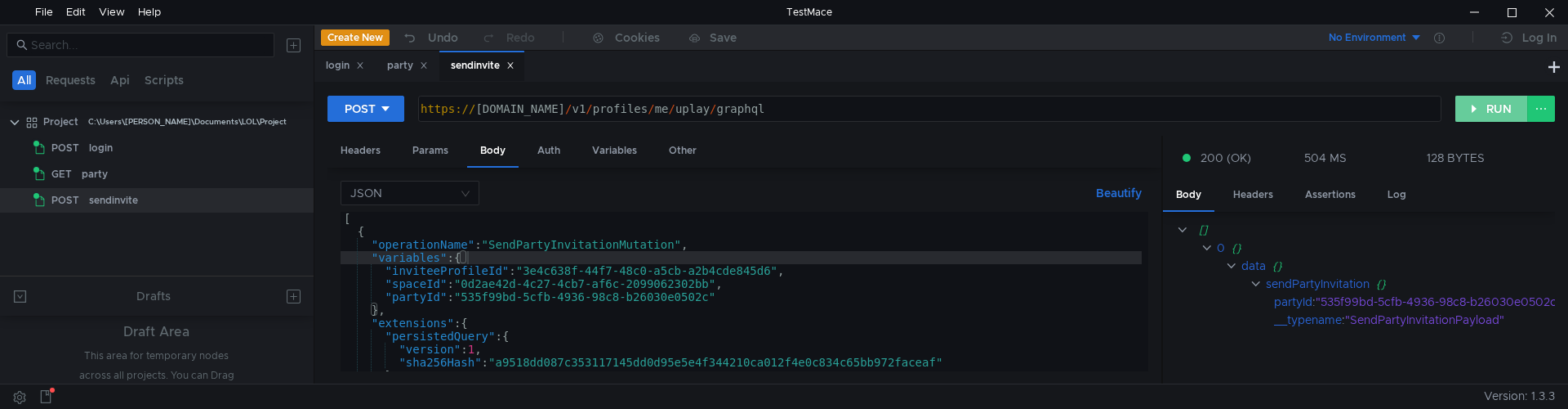
click at [1480, 111] on button "RUN" at bounding box center [1491, 109] width 73 height 26
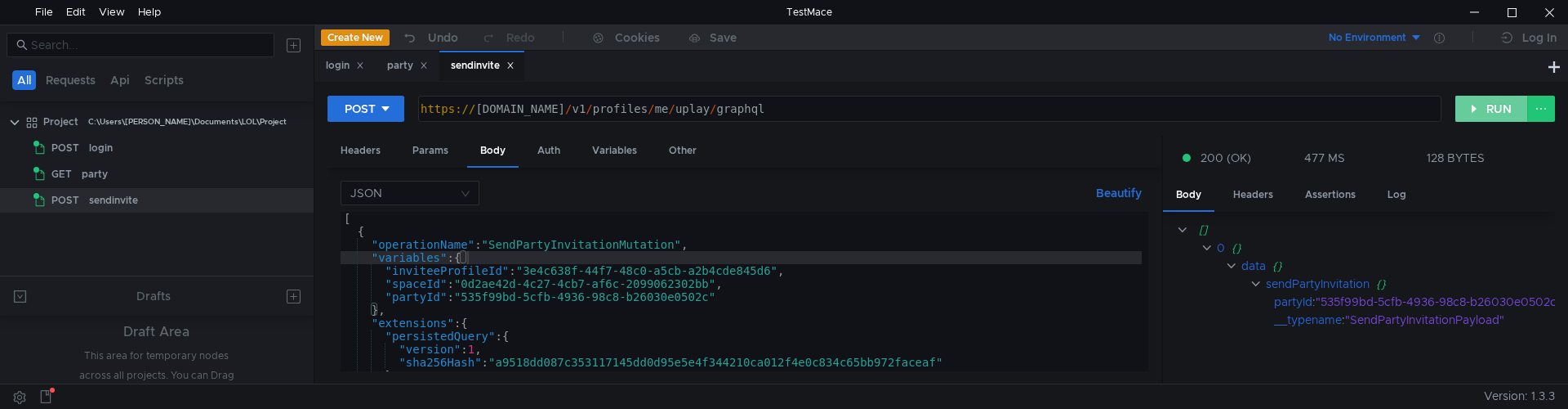
click at [1480, 111] on button "RUN" at bounding box center [1491, 109] width 73 height 26
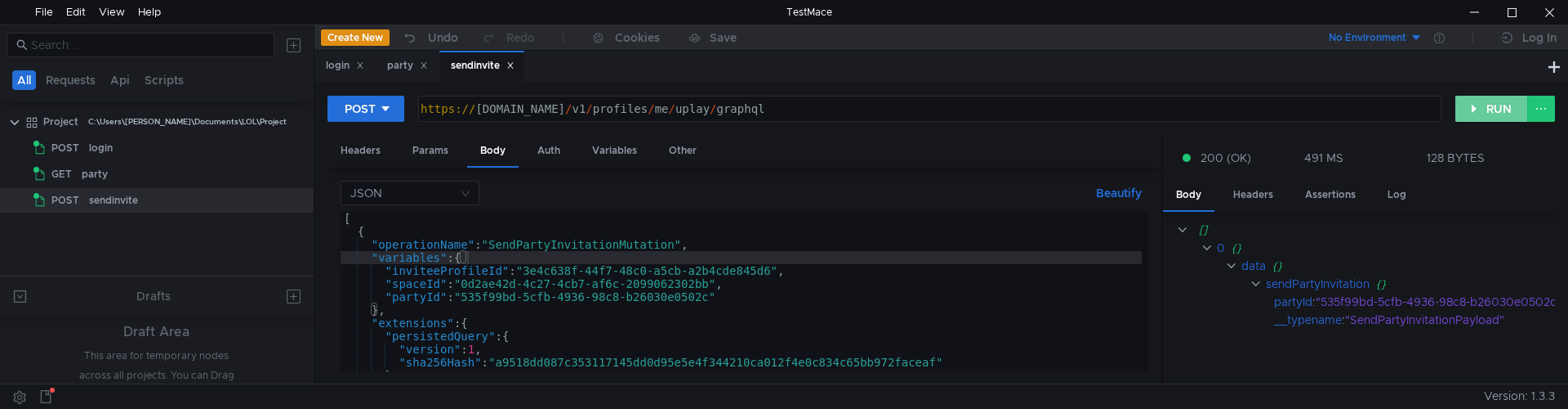
click at [1480, 111] on button "RUN" at bounding box center [1491, 109] width 73 height 26
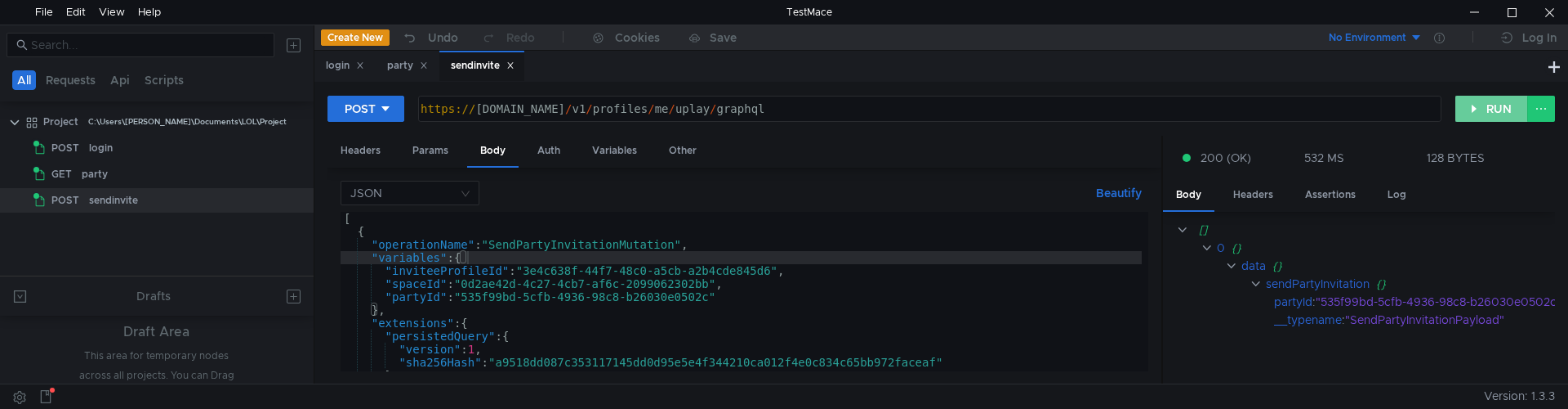
click at [1480, 111] on button "RUN" at bounding box center [1491, 109] width 73 height 26
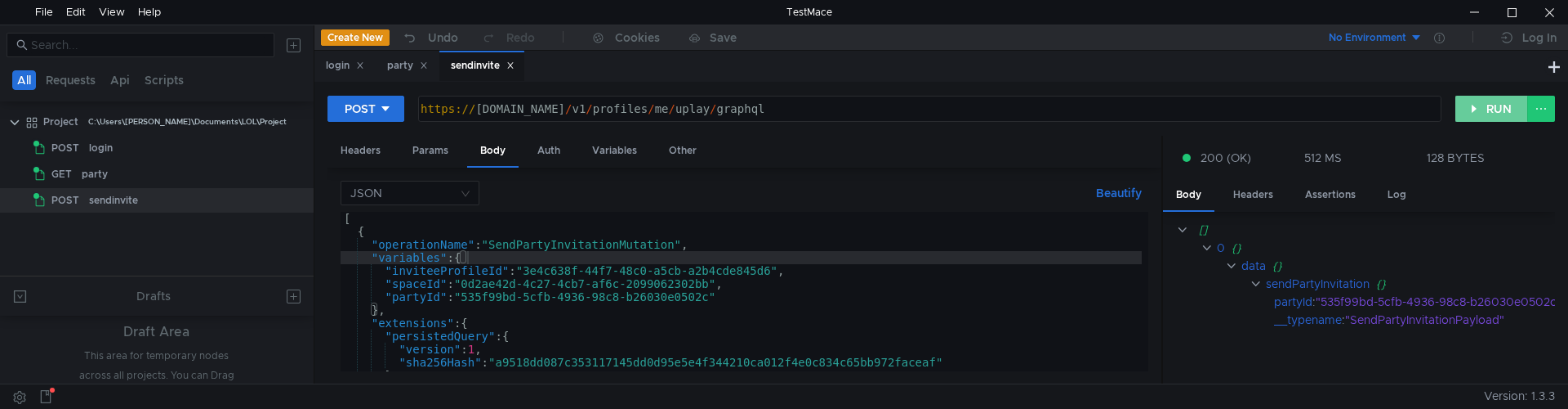
click at [1480, 111] on button "RUN" at bounding box center [1491, 109] width 73 height 26
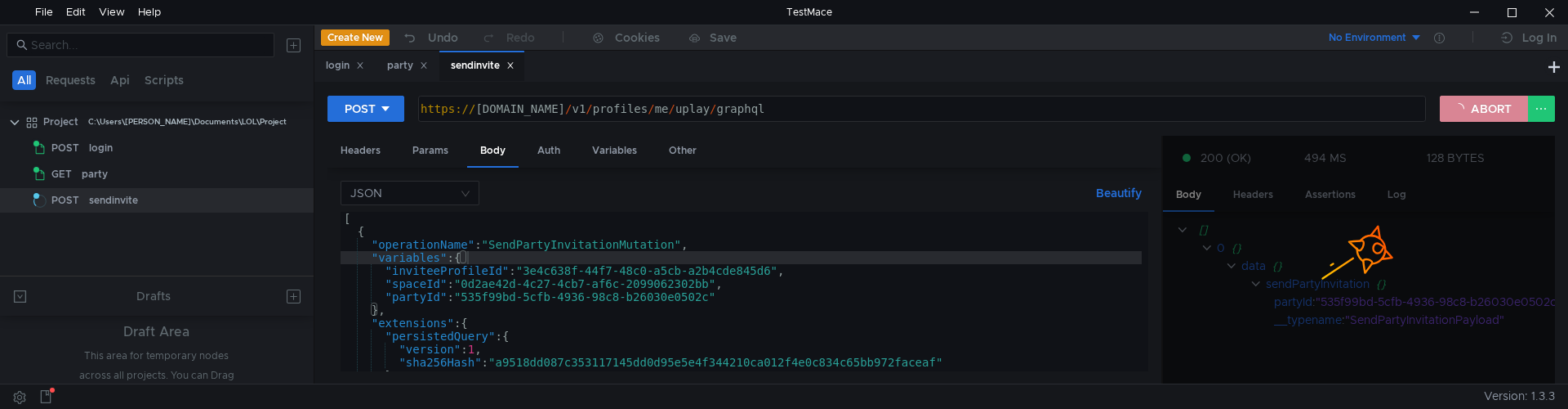
click at [1480, 111] on button "ABORT" at bounding box center [1483, 109] width 88 height 26
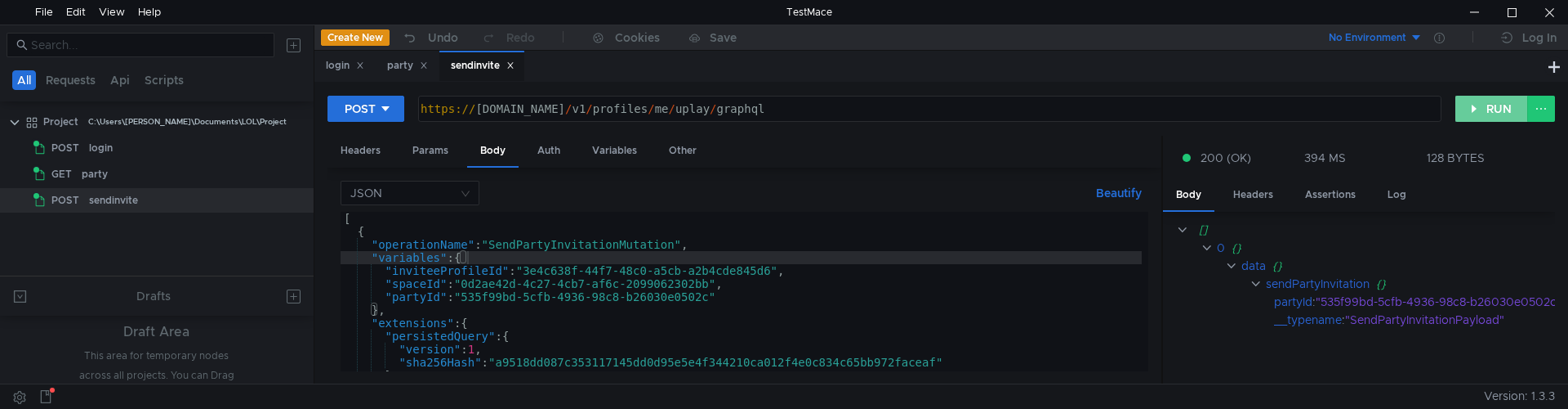
click at [1480, 111] on button "RUN" at bounding box center [1491, 109] width 73 height 26
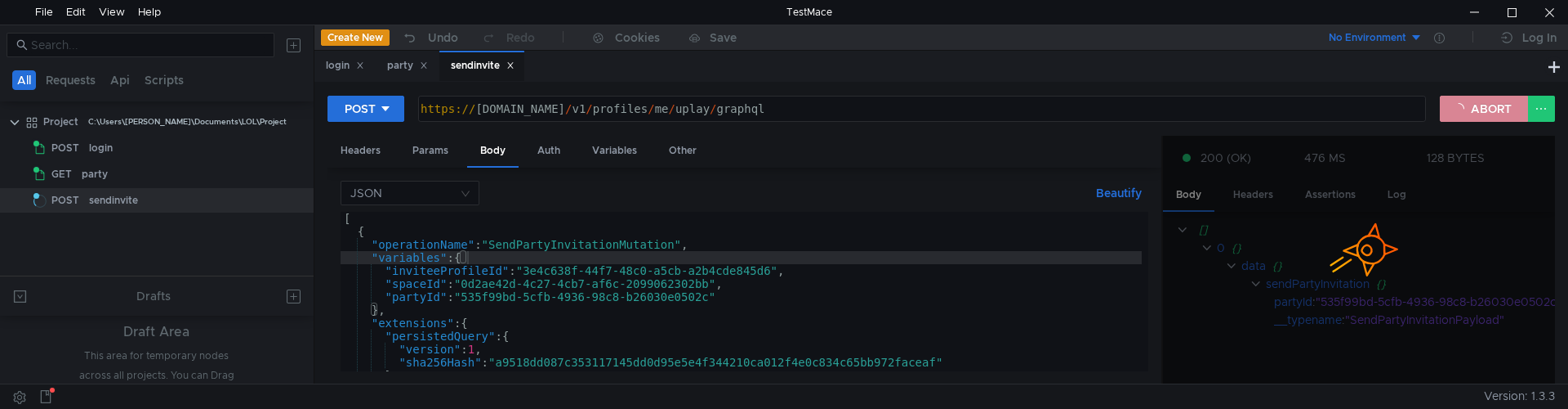
click at [1480, 111] on button "ABORT" at bounding box center [1483, 109] width 88 height 26
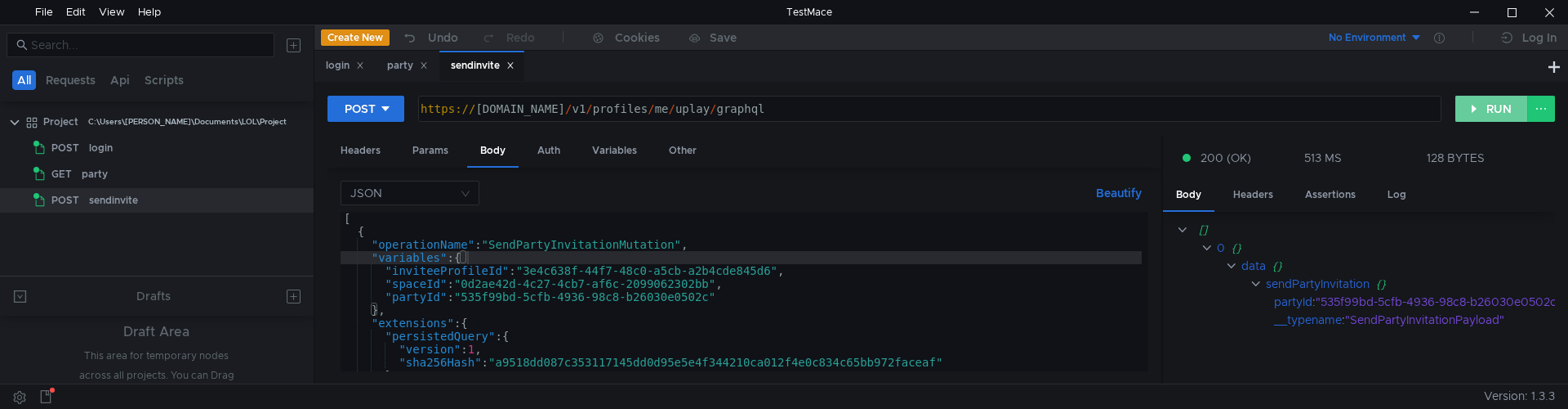
click at [1482, 109] on button "RUN" at bounding box center [1491, 109] width 73 height 26
click at [1482, 100] on button "RUN" at bounding box center [1491, 109] width 73 height 26
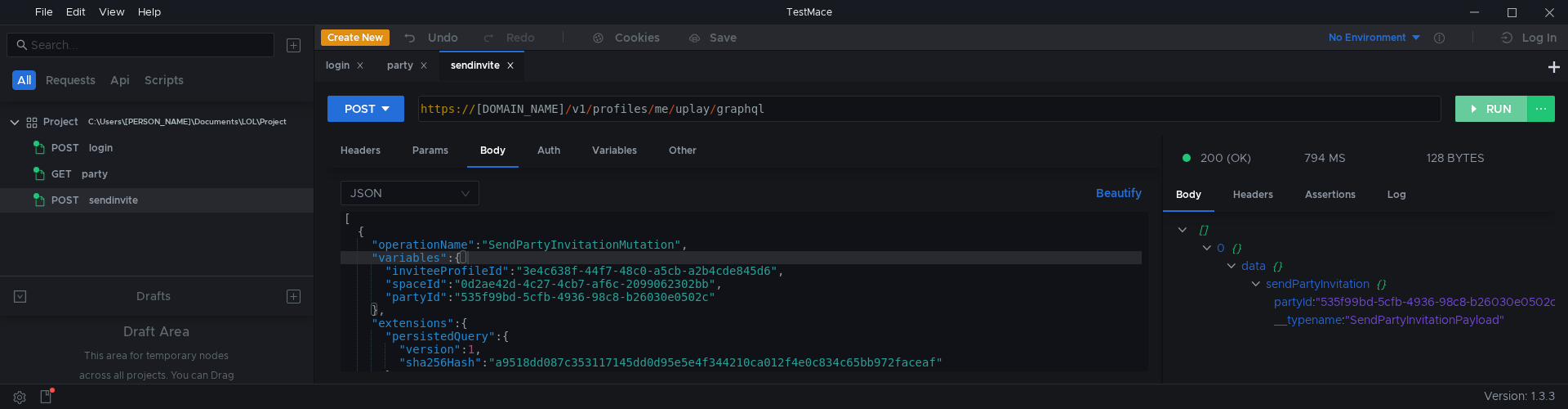
click at [1510, 113] on button "RUN" at bounding box center [1491, 109] width 73 height 26
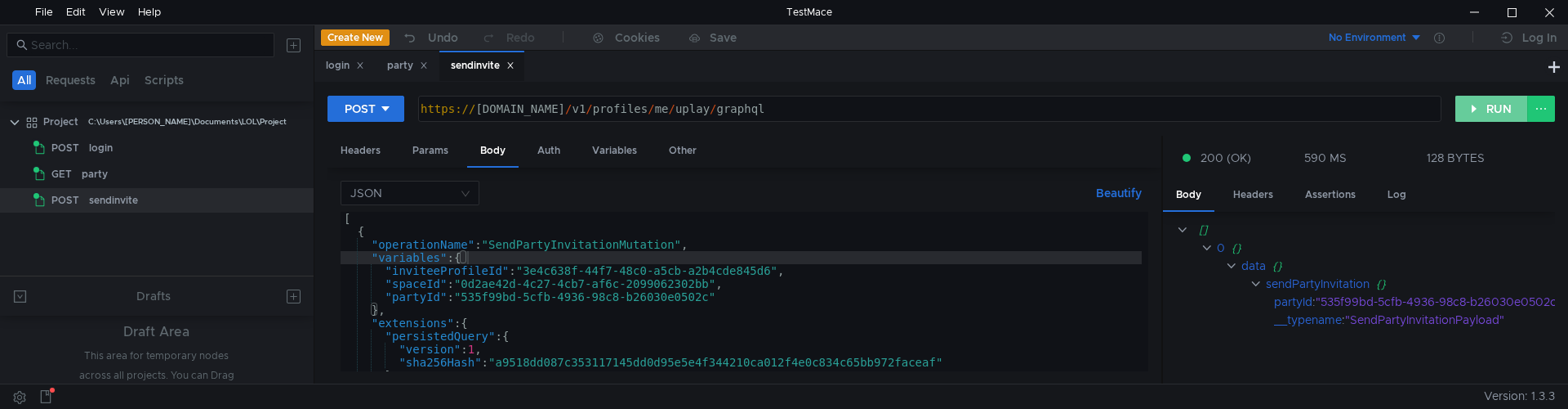
click at [1506, 111] on button "RUN" at bounding box center [1491, 109] width 73 height 26
click at [1495, 111] on button "RUN" at bounding box center [1491, 109] width 73 height 26
click at [1477, 15] on div at bounding box center [1474, 12] width 38 height 25
click at [1555, 8] on div at bounding box center [1549, 12] width 38 height 25
